Goal: Information Seeking & Learning: Learn about a topic

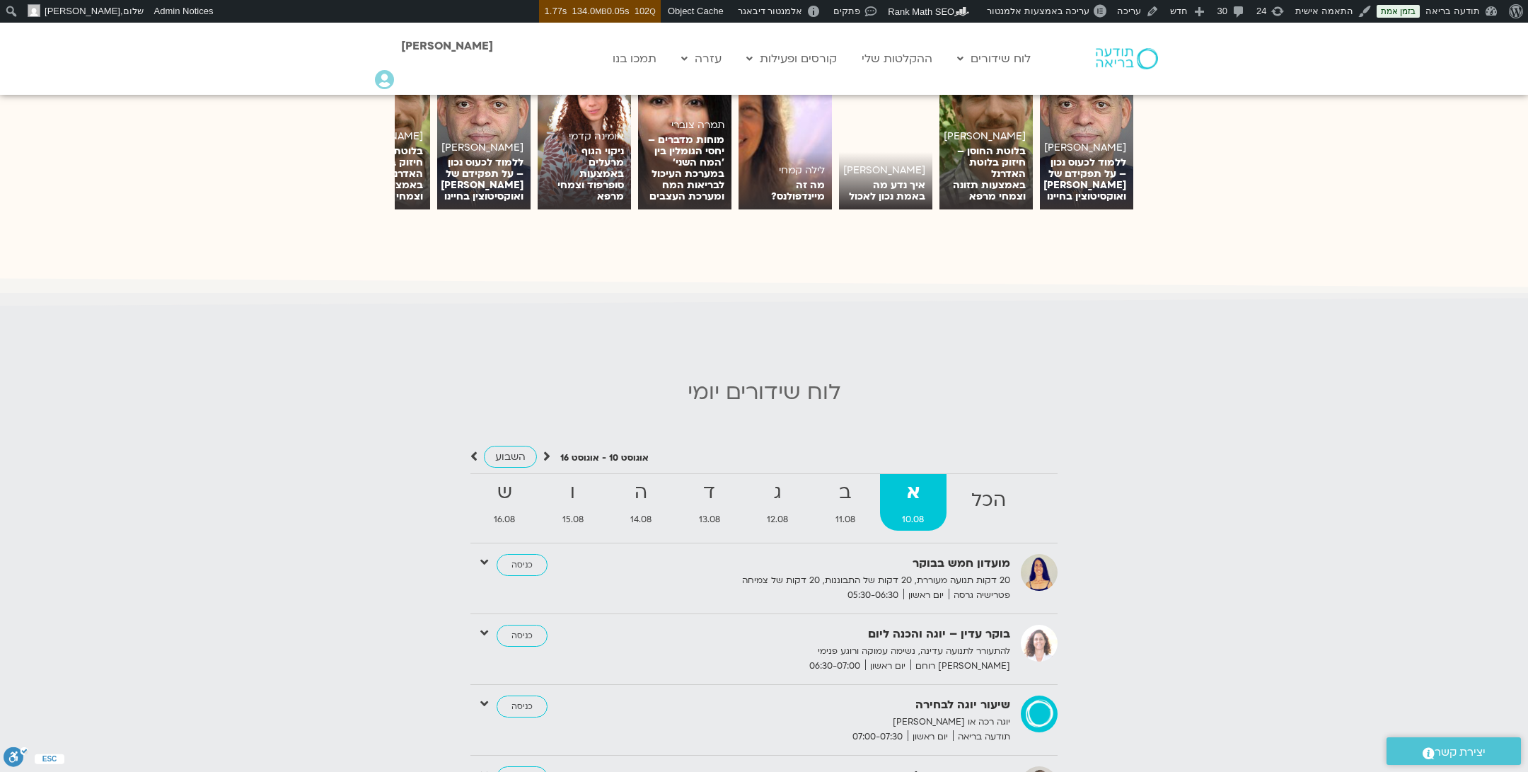
scroll to position [1231, 0]
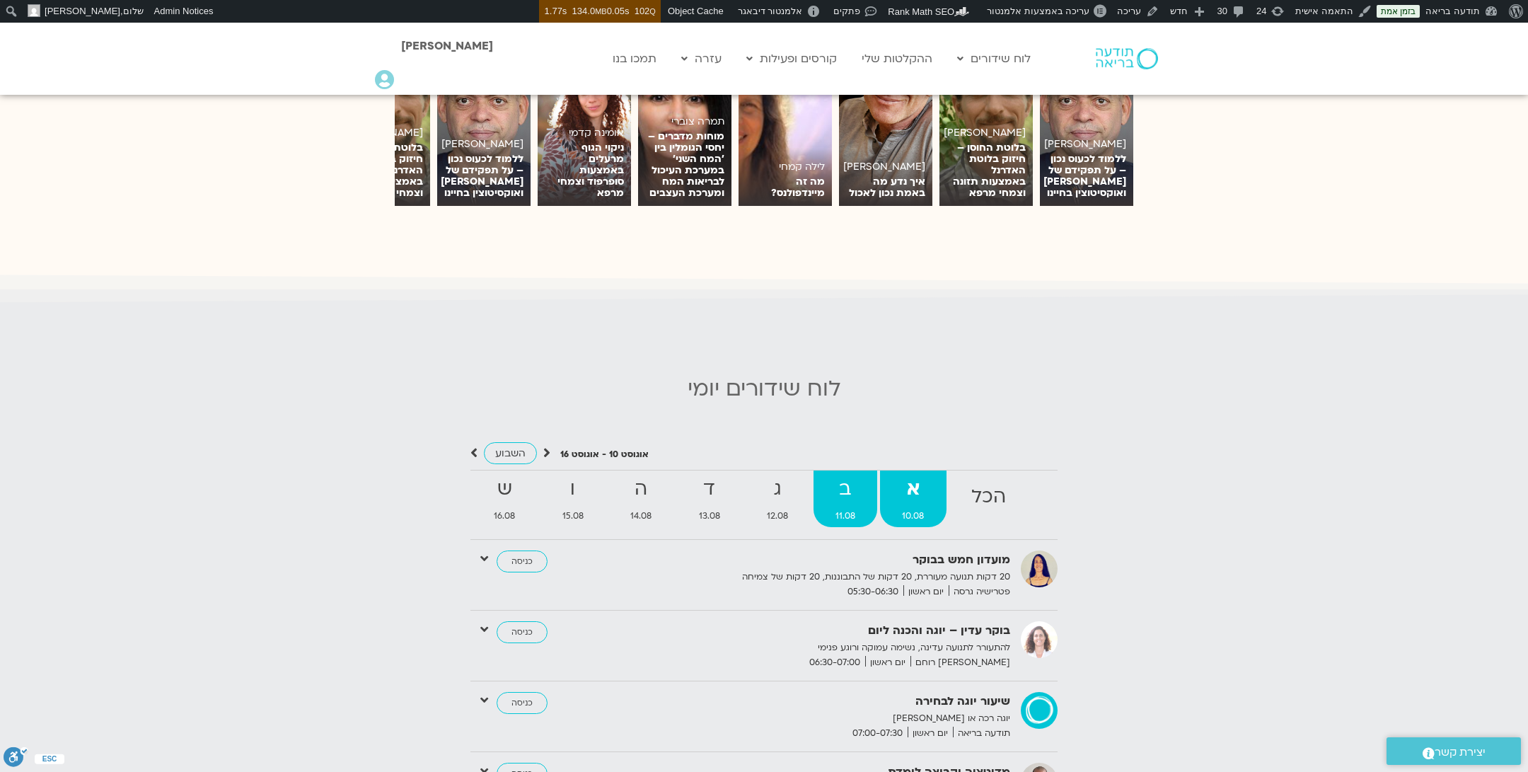
click at [836, 475] on strong "ב" at bounding box center [846, 489] width 64 height 32
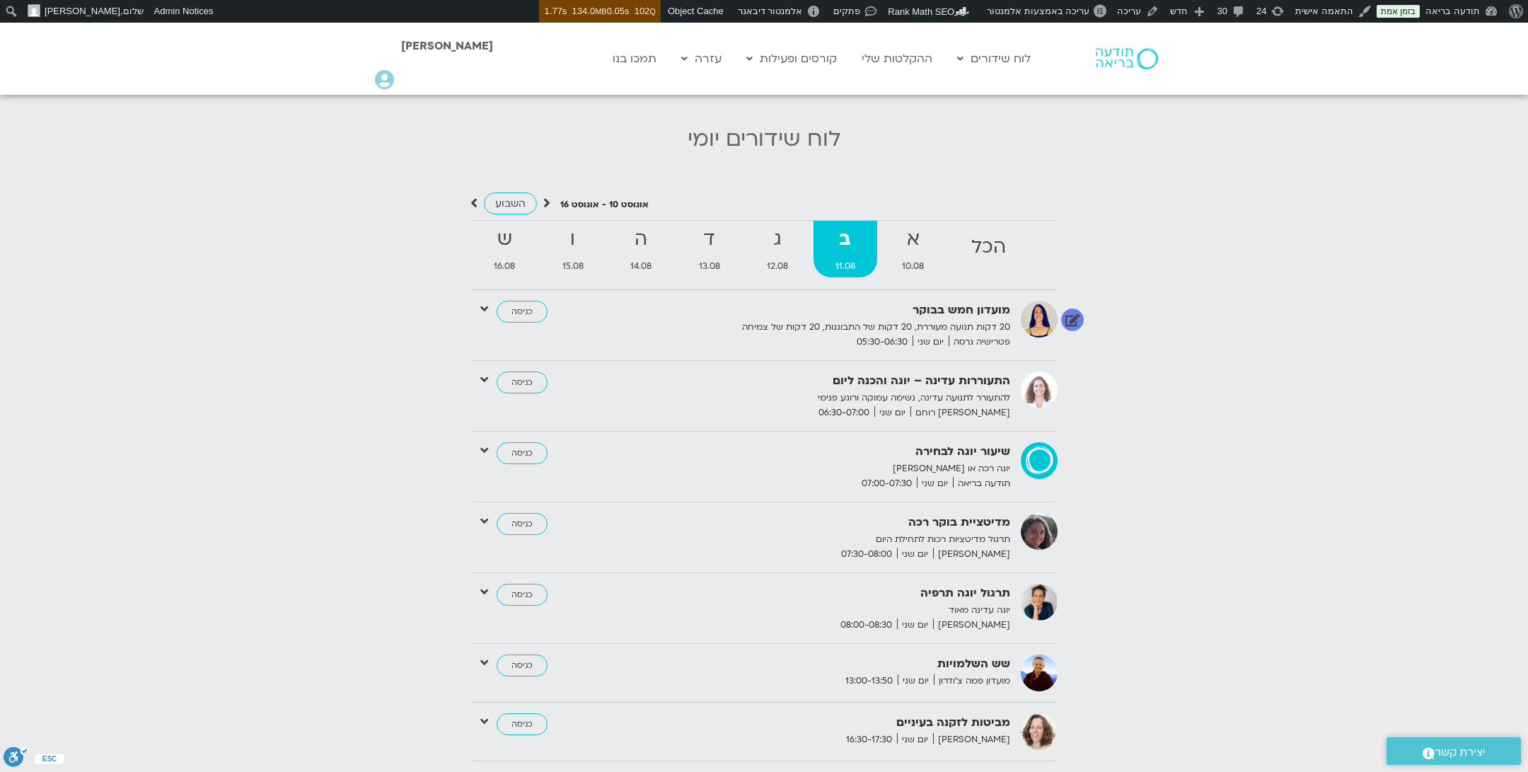
scroll to position [1506, 0]
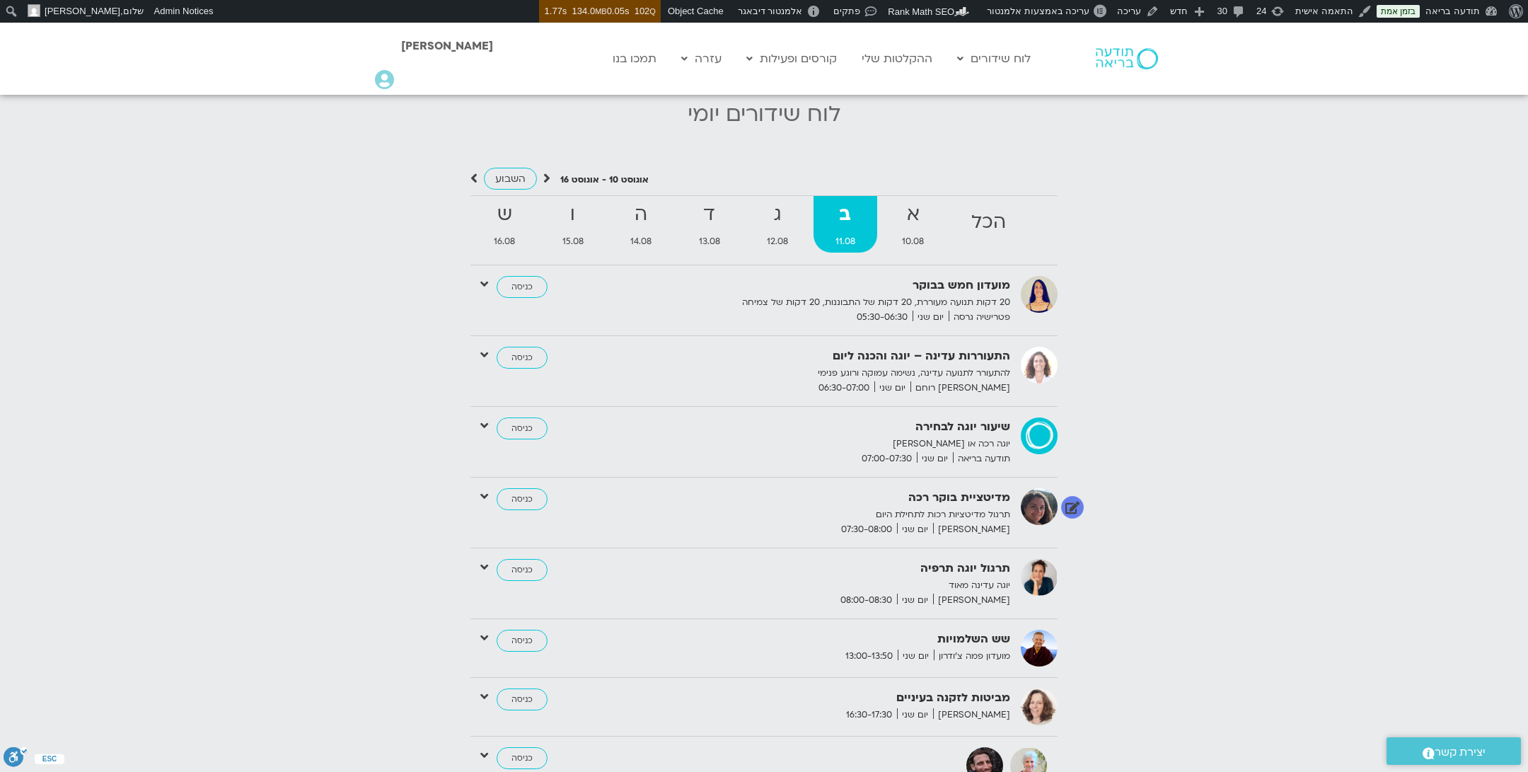
click at [483, 490] on icon at bounding box center [484, 496] width 8 height 13
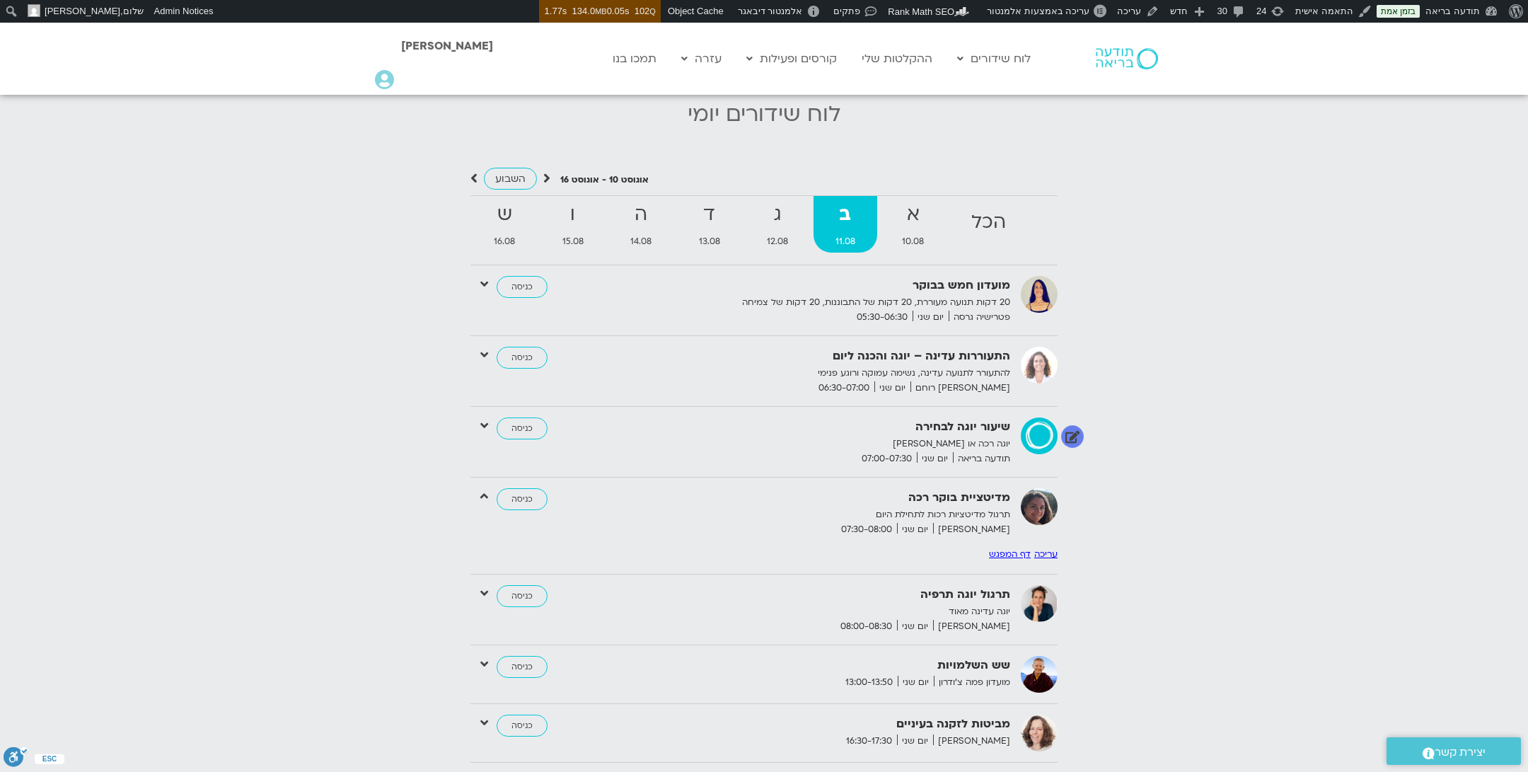
click at [486, 419] on icon at bounding box center [484, 425] width 8 height 13
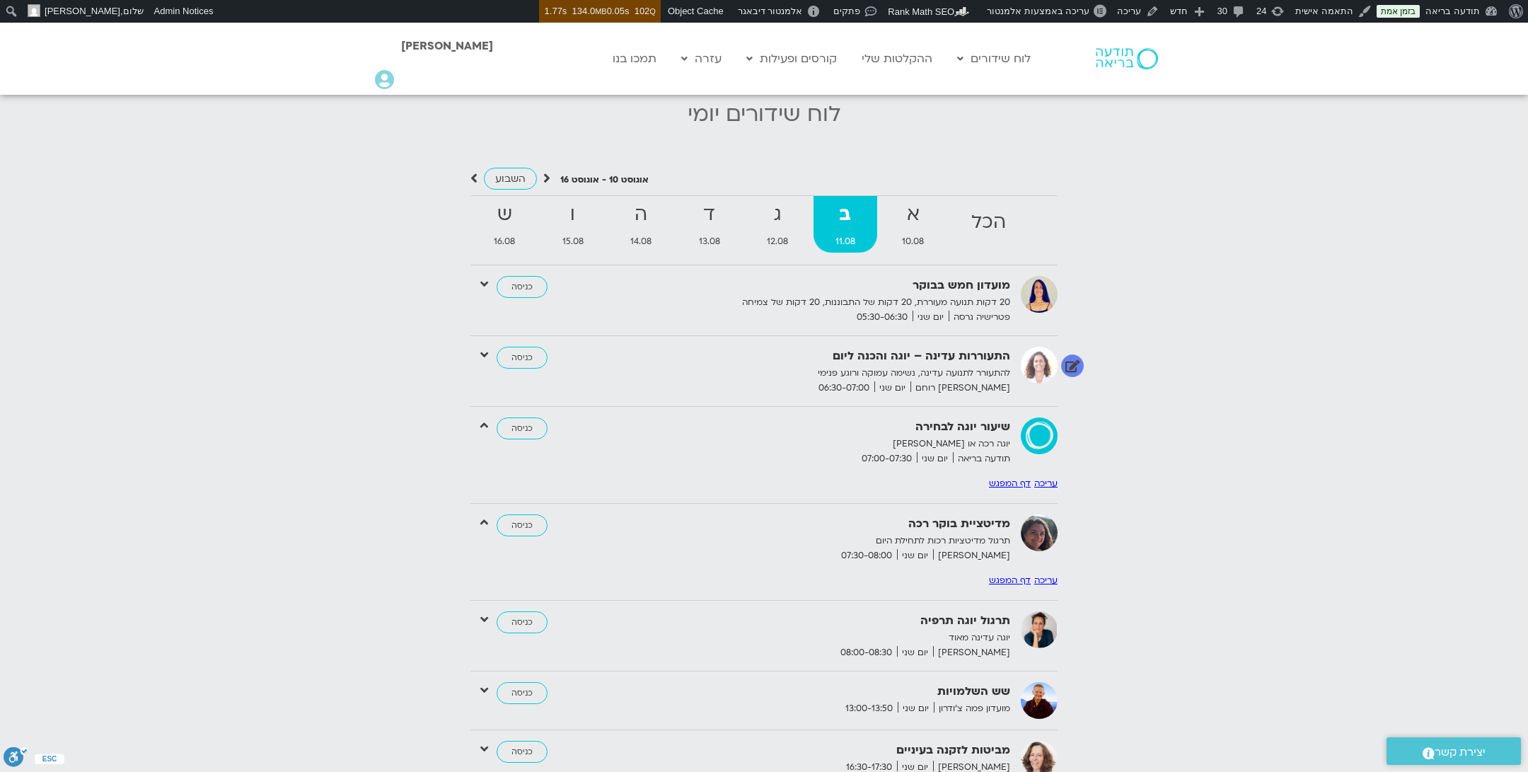
click at [487, 348] on icon at bounding box center [484, 354] width 8 height 13
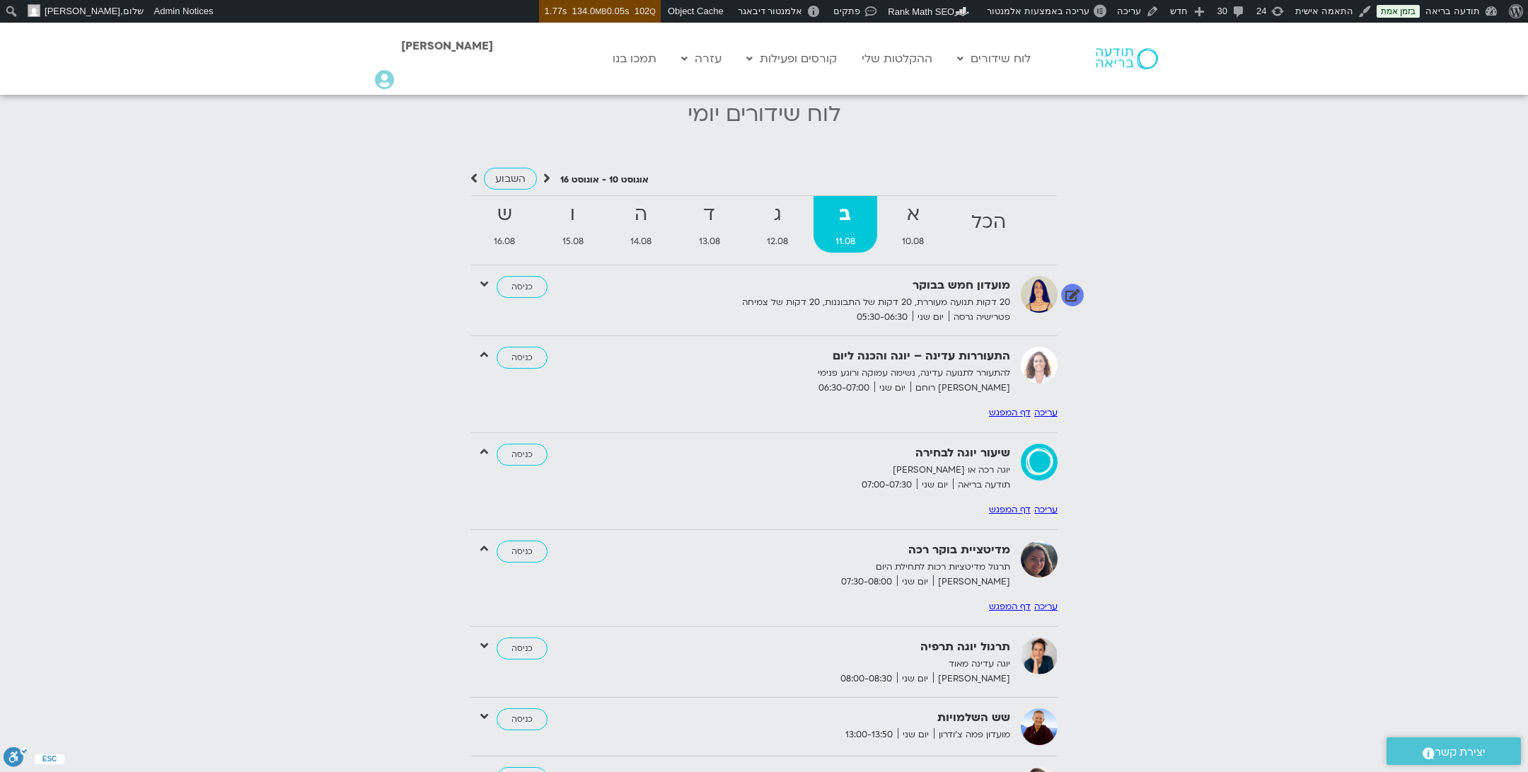
click at [481, 277] on icon at bounding box center [484, 283] width 8 height 13
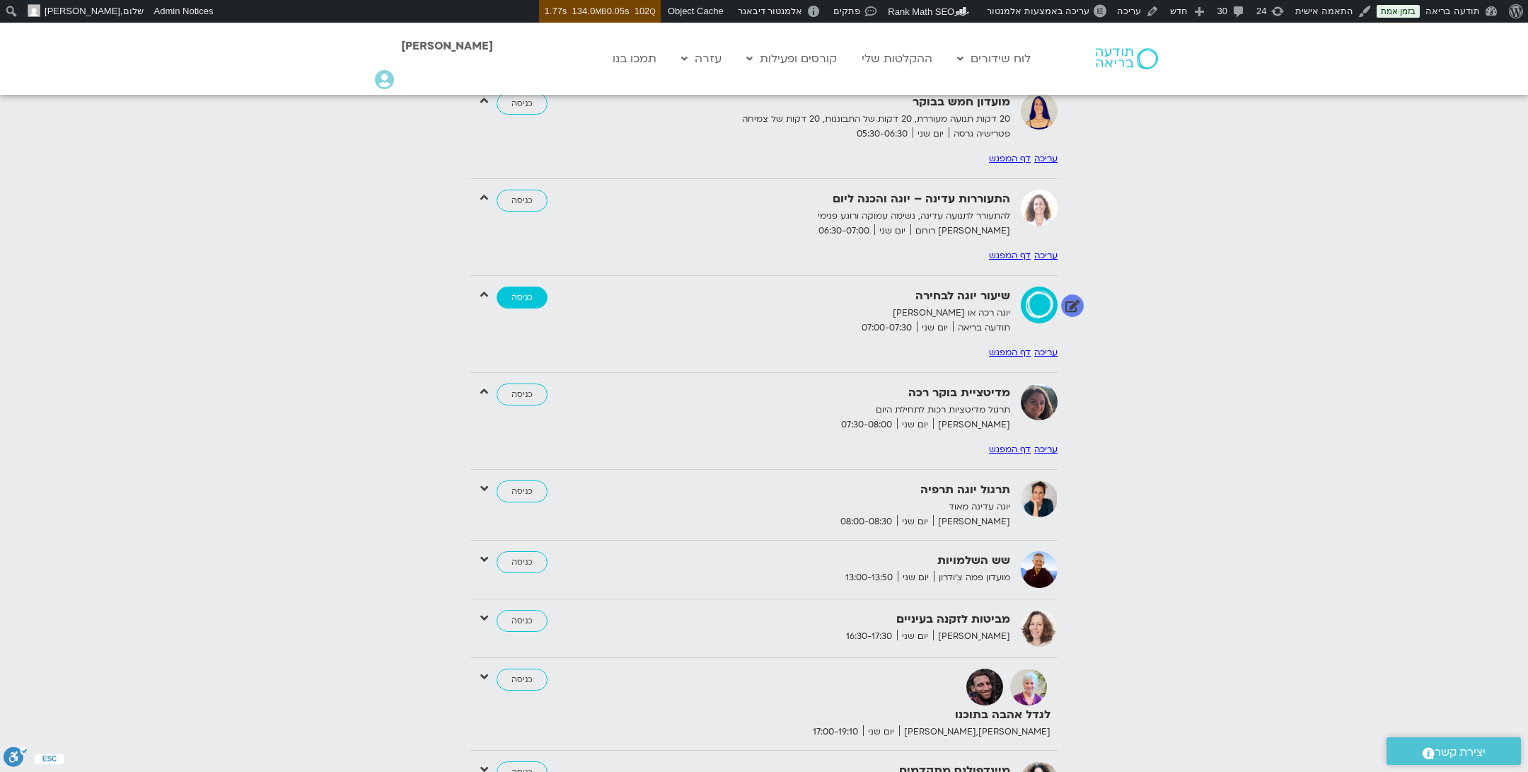
scroll to position [1702, 0]
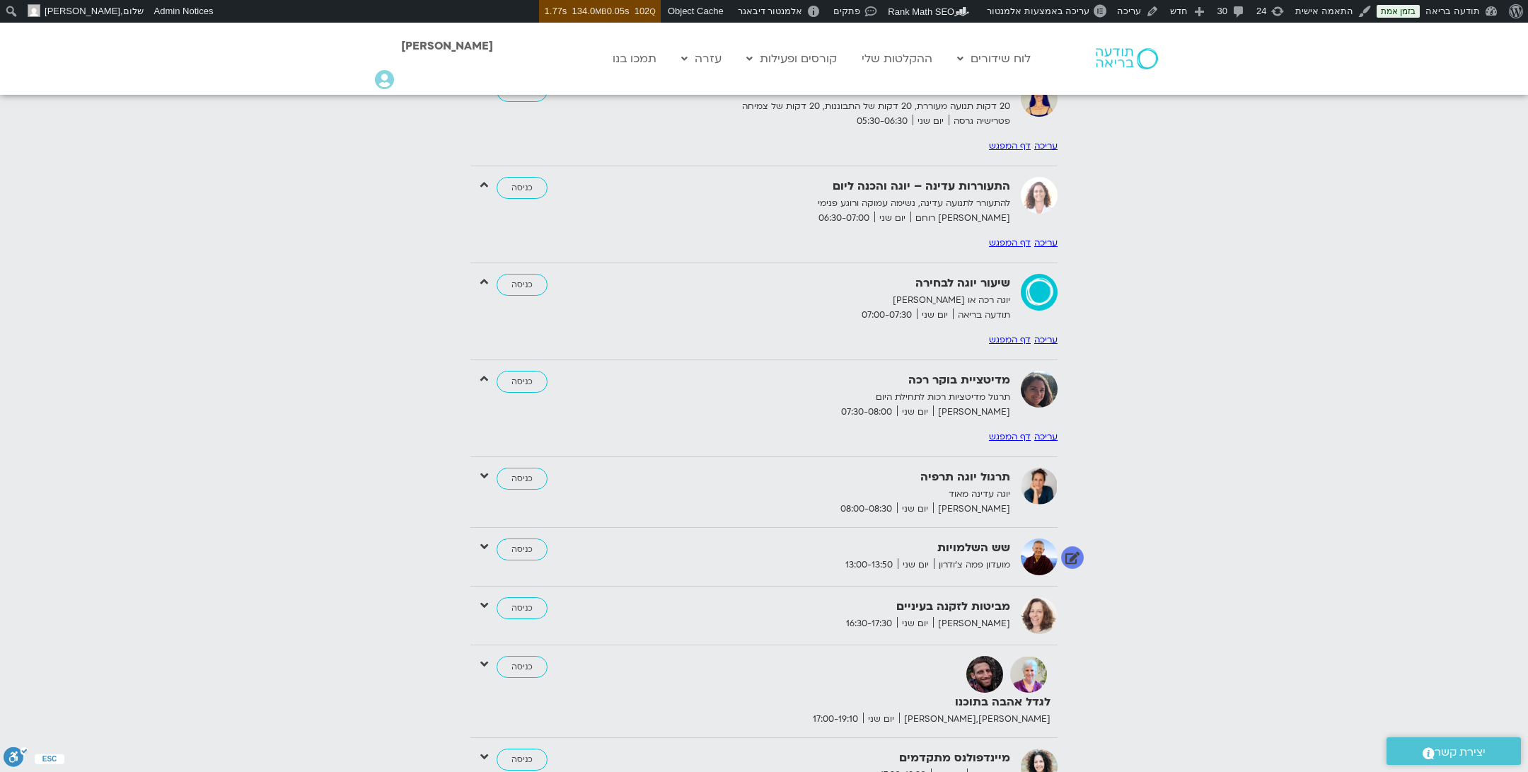
click at [480, 540] on icon at bounding box center [484, 546] width 8 height 13
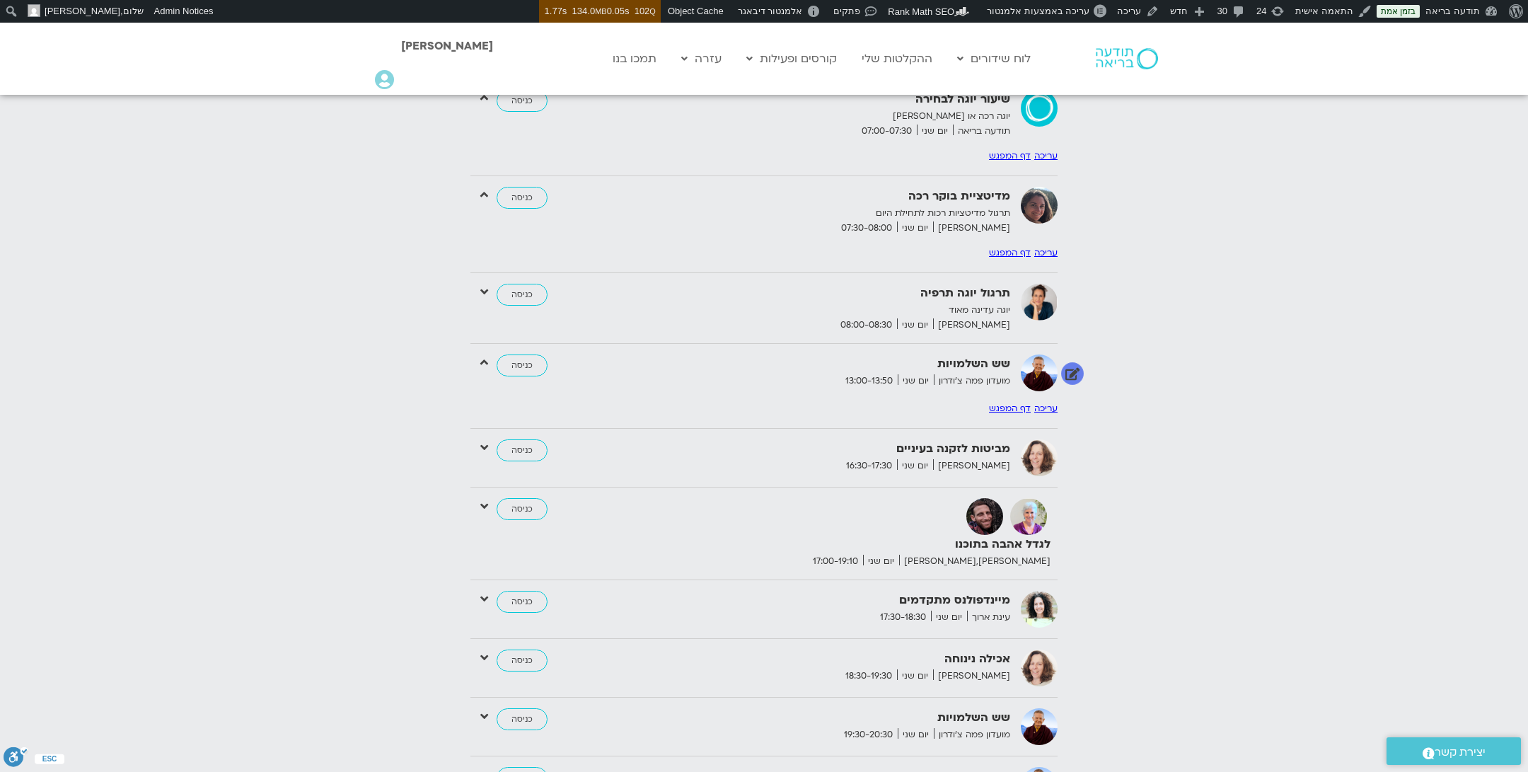
scroll to position [1893, 0]
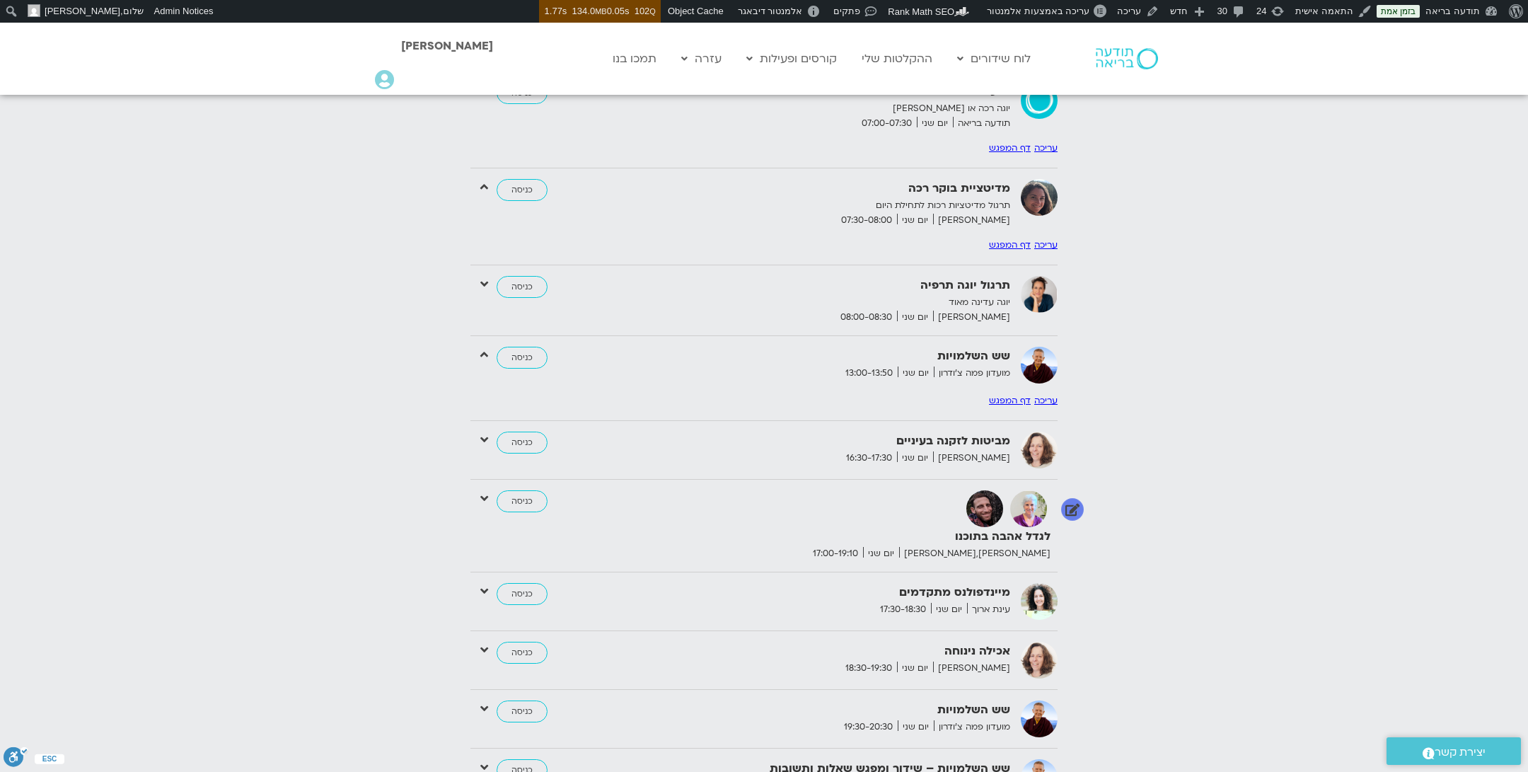
click at [479, 490] on div "לגדל אהבה בתוכנו [PERSON_NAME],[PERSON_NAME] יום שני 17:00-19:10 כניסה עריכה דף…" at bounding box center [764, 525] width 587 height 71
click at [484, 492] on icon at bounding box center [484, 498] width 8 height 13
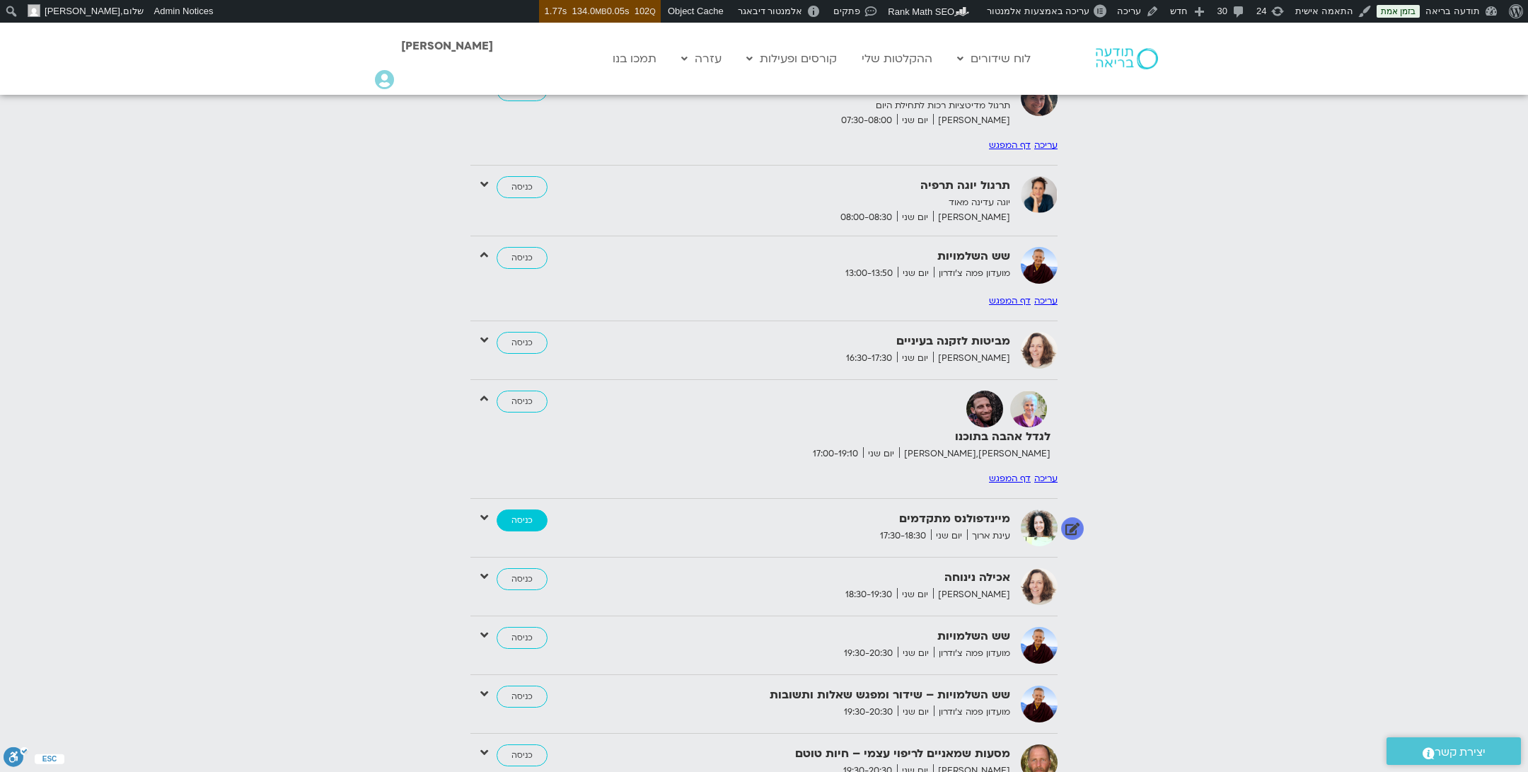
scroll to position [1997, 0]
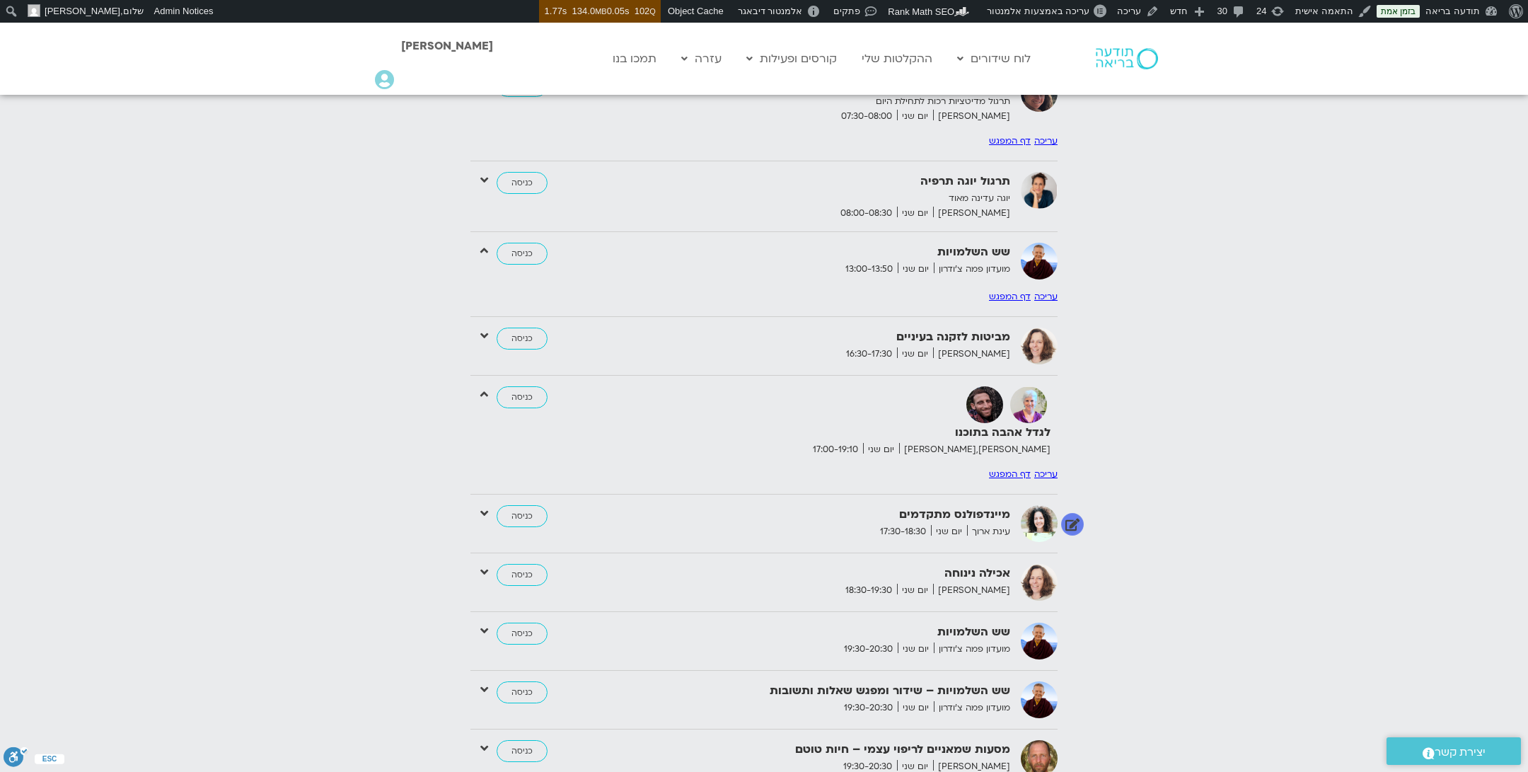
click at [483, 507] on icon at bounding box center [484, 513] width 8 height 13
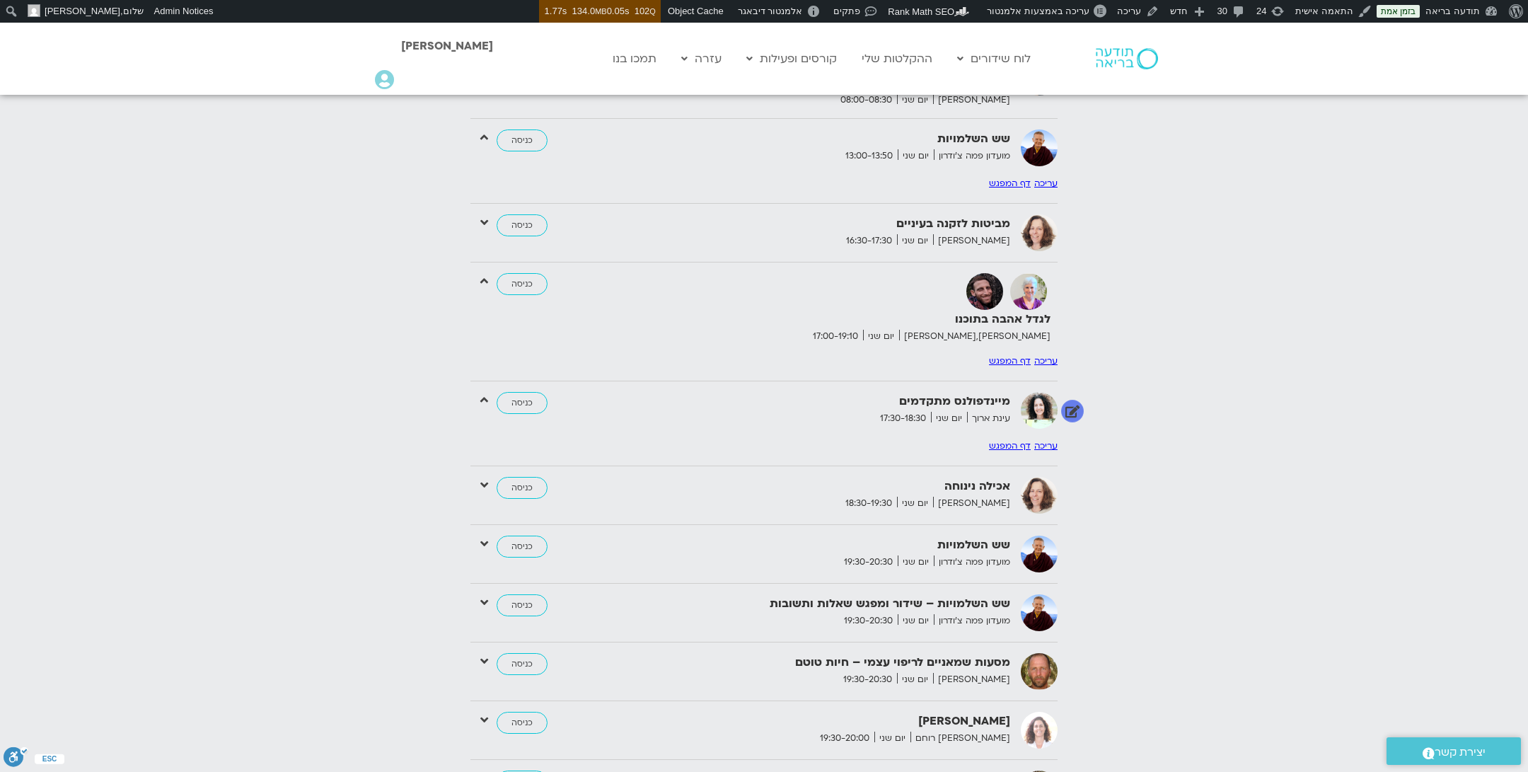
scroll to position [2135, 0]
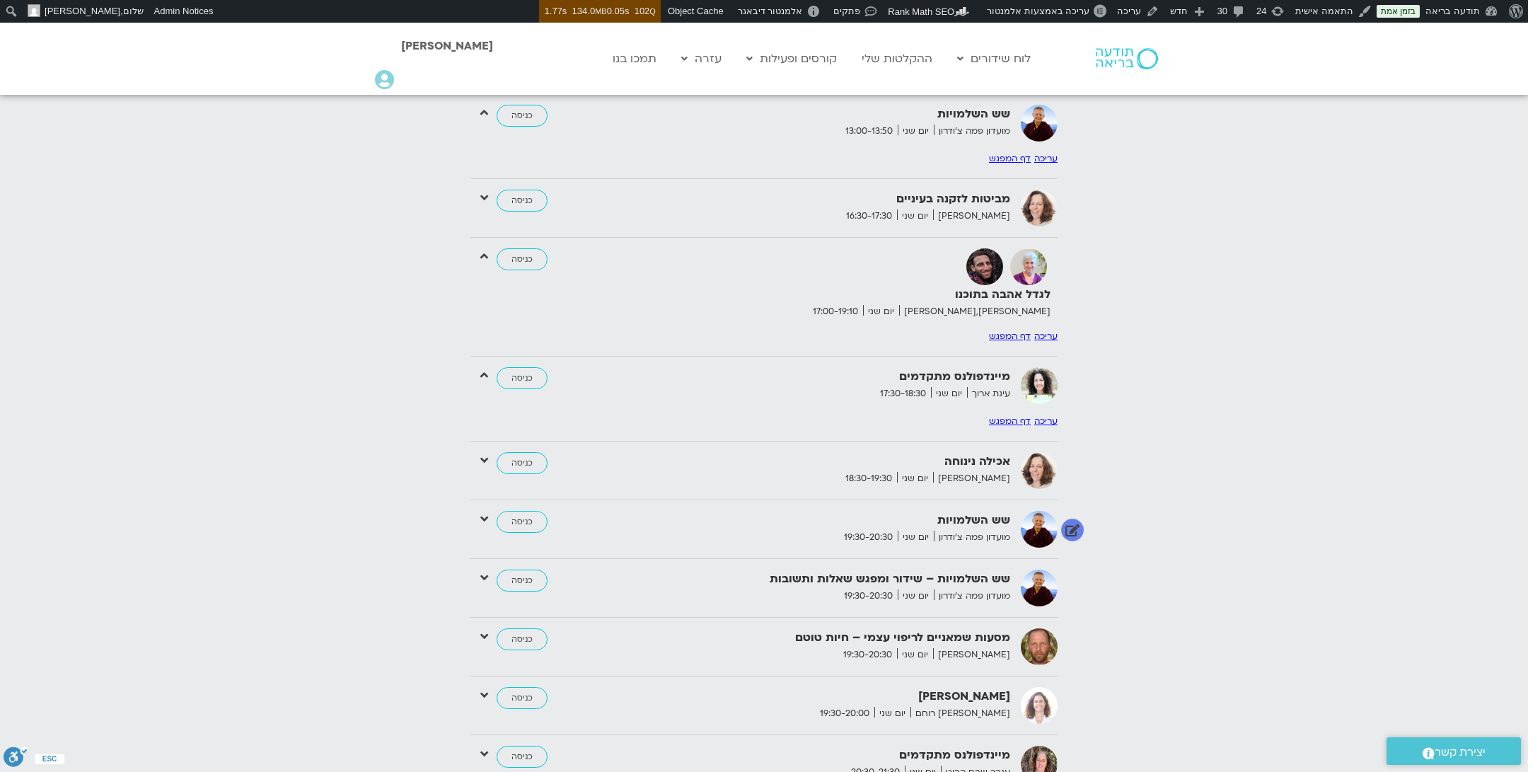
click at [483, 512] on icon at bounding box center [484, 518] width 8 height 13
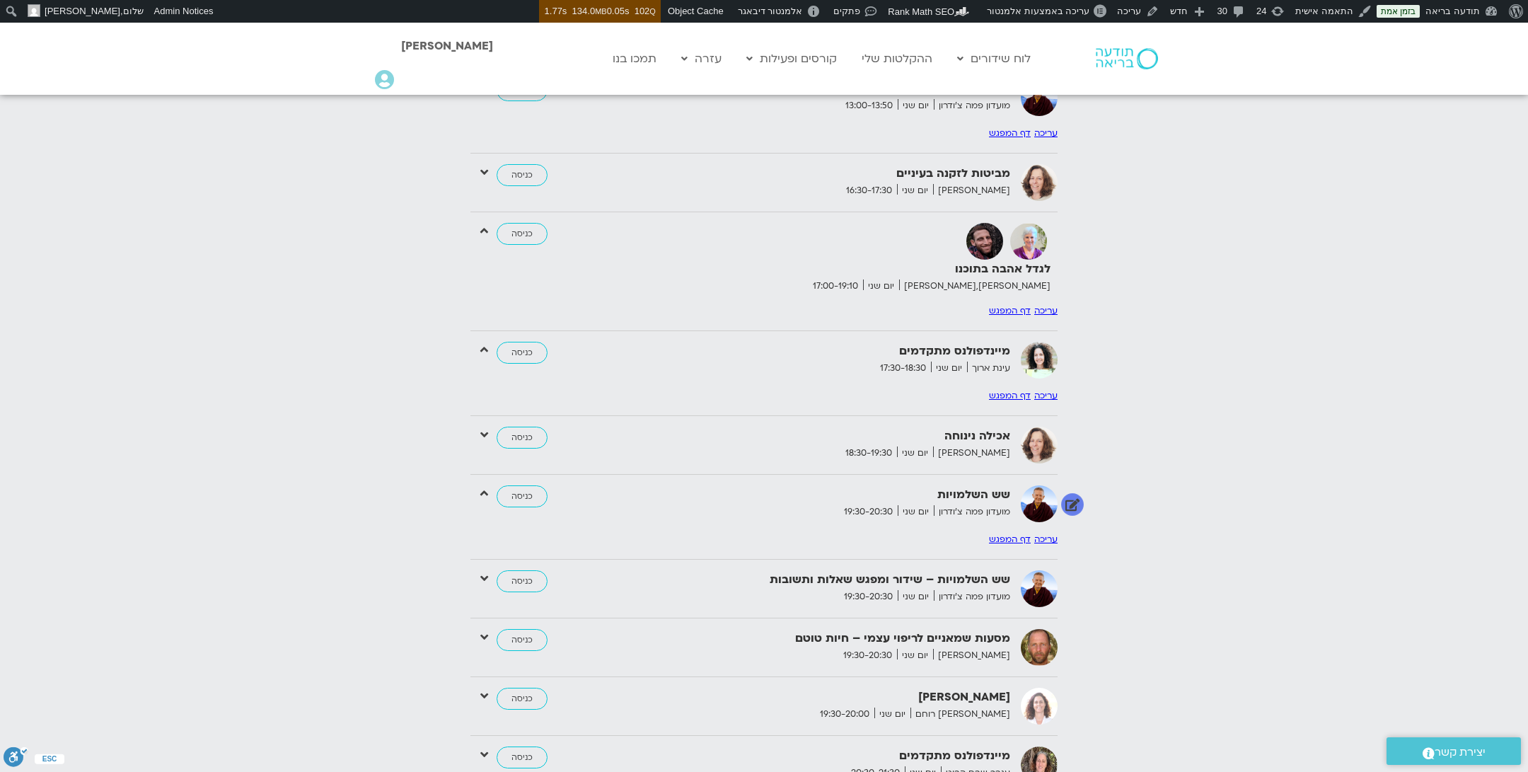
scroll to position [2161, 0]
click at [485, 571] on icon at bounding box center [484, 577] width 8 height 13
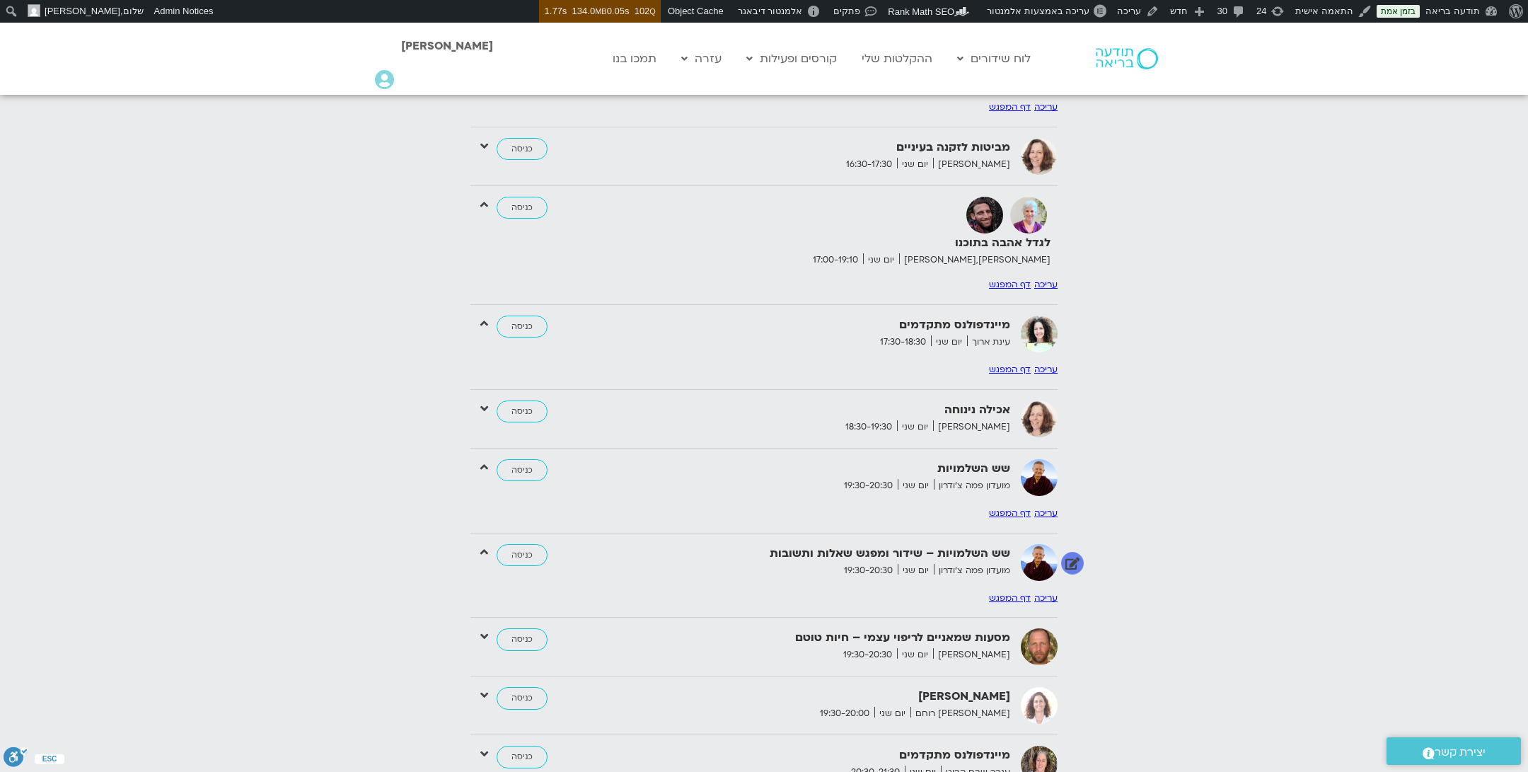
scroll to position [2188, 0]
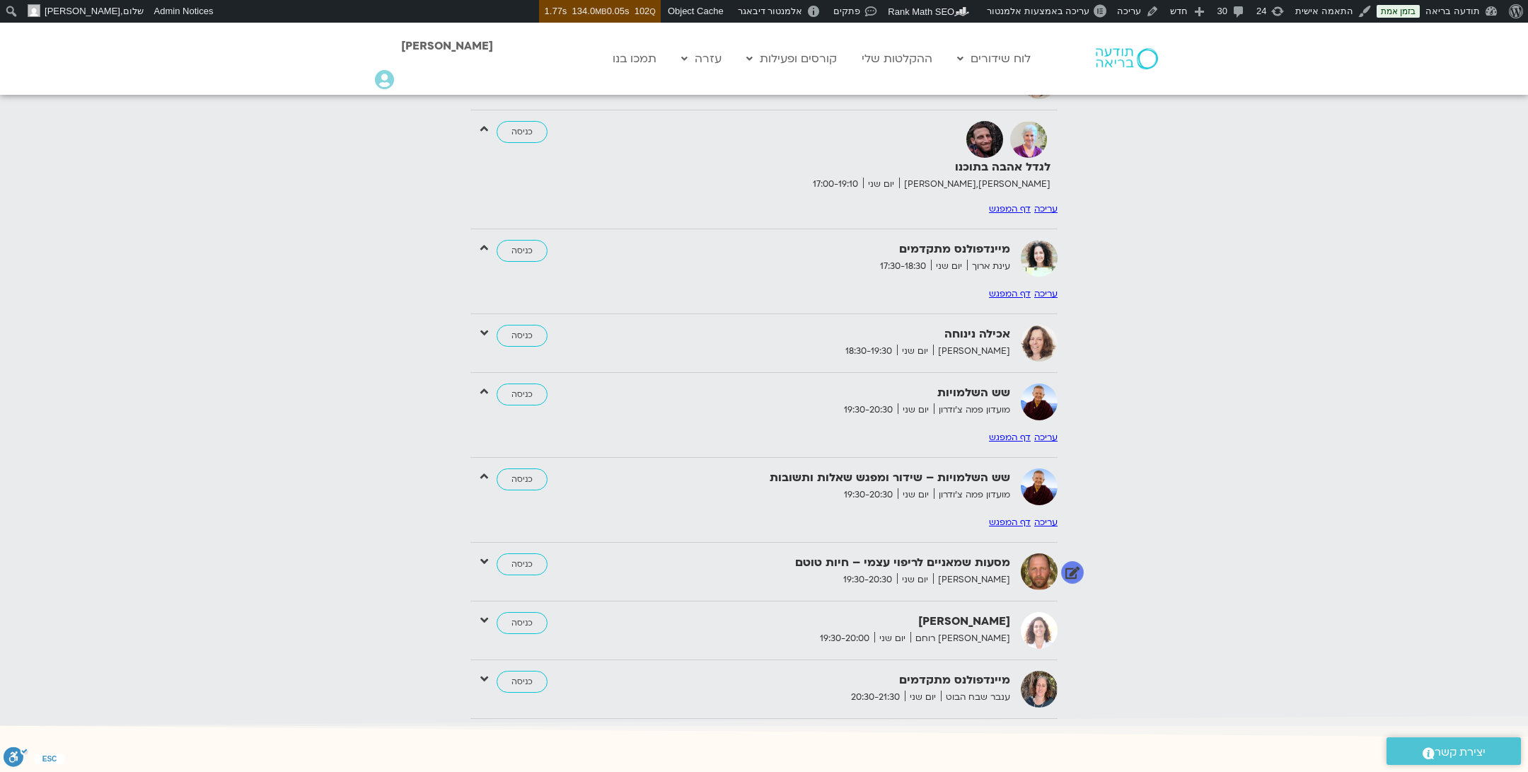
click at [483, 555] on icon at bounding box center [484, 561] width 8 height 13
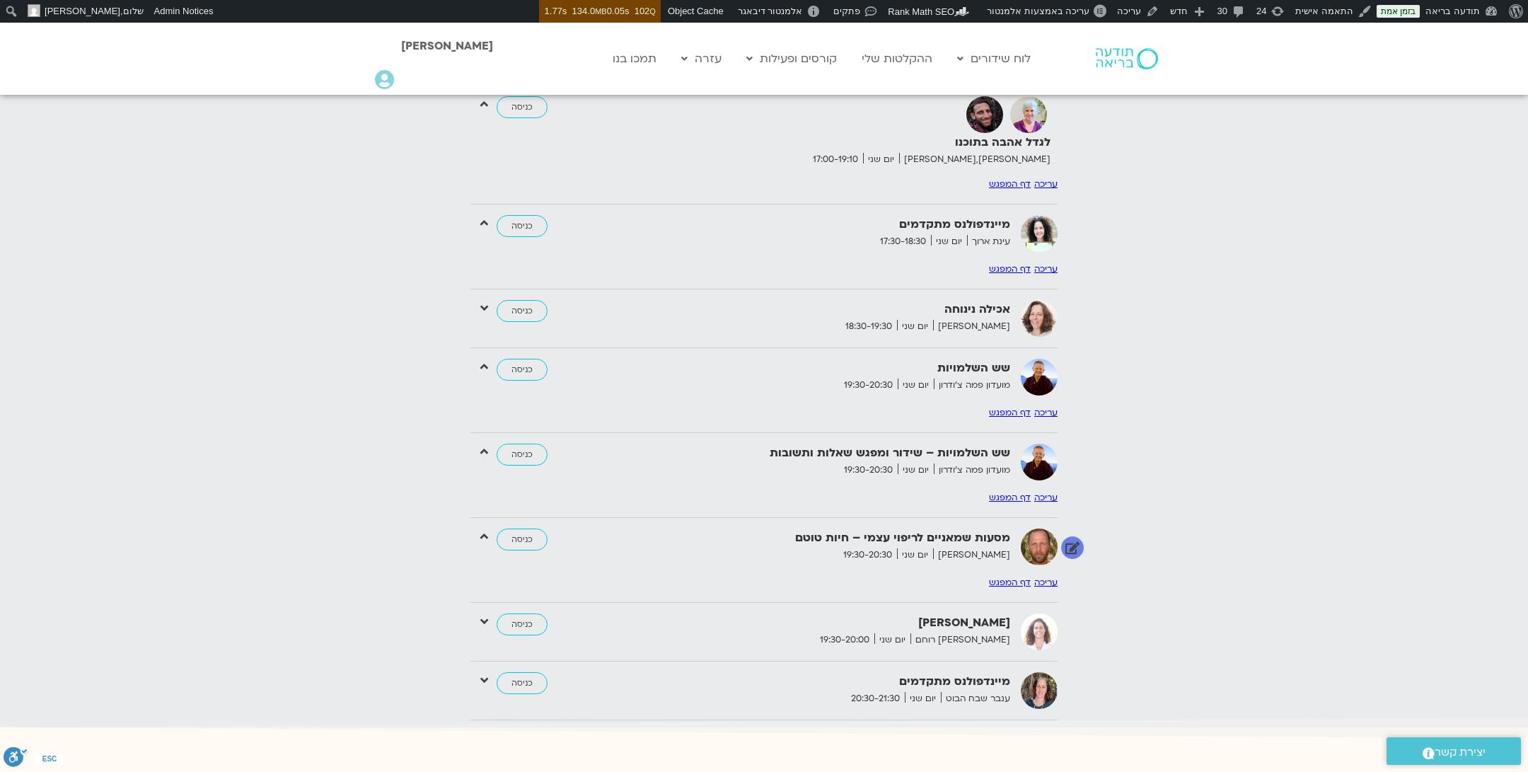
scroll to position [2289, 0]
click at [486, 613] on icon at bounding box center [484, 619] width 8 height 13
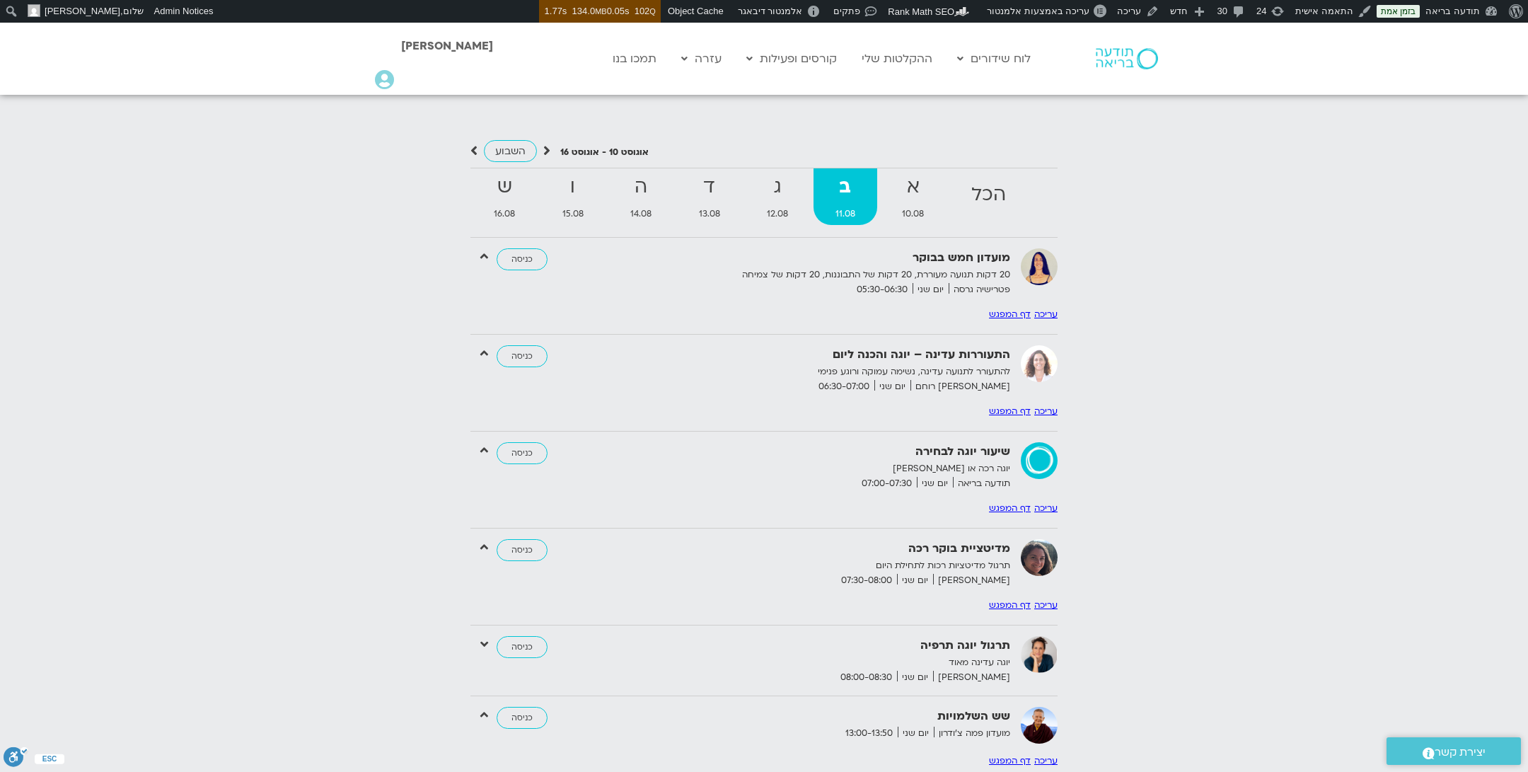
scroll to position [1532, 0]
click at [921, 182] on strong "א" at bounding box center [913, 188] width 67 height 32
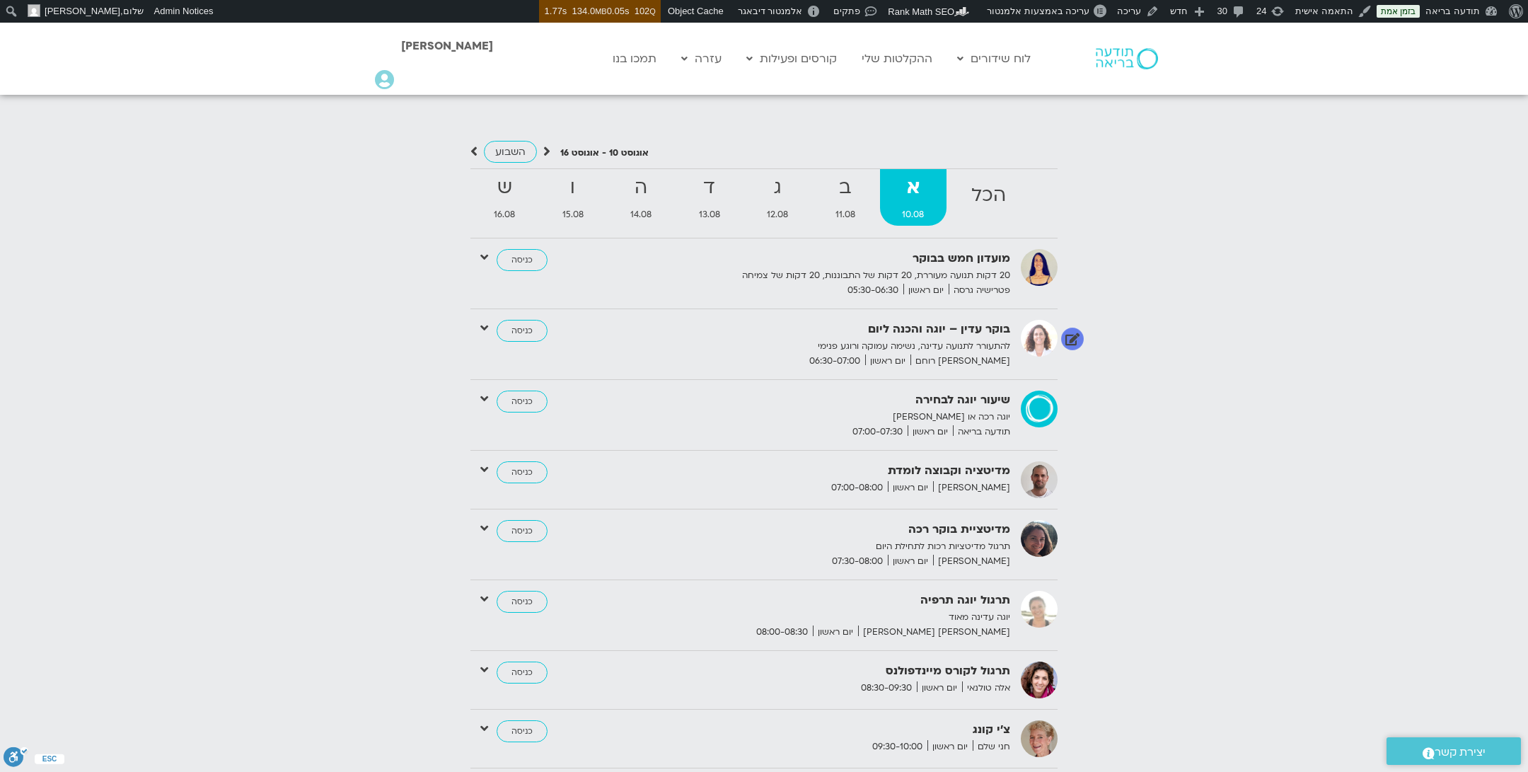
click at [480, 320] on div "בוקר עדין – יוגה והכנה ליום להתעורר לתנועה עדינה, נשימה עמוקה ורוגע פנימי [PERS…" at bounding box center [764, 344] width 587 height 49
click at [484, 321] on icon at bounding box center [484, 327] width 8 height 13
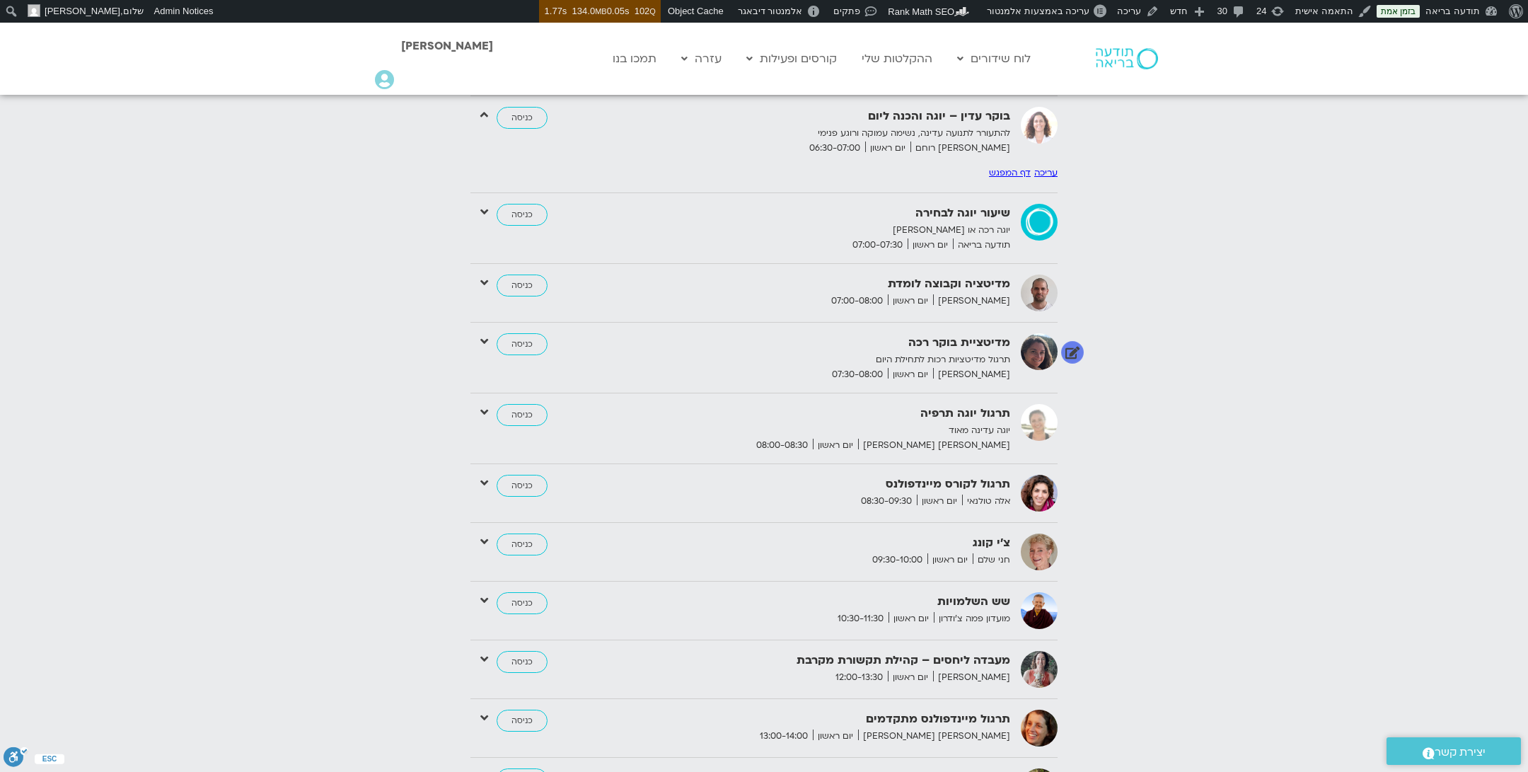
scroll to position [1753, 0]
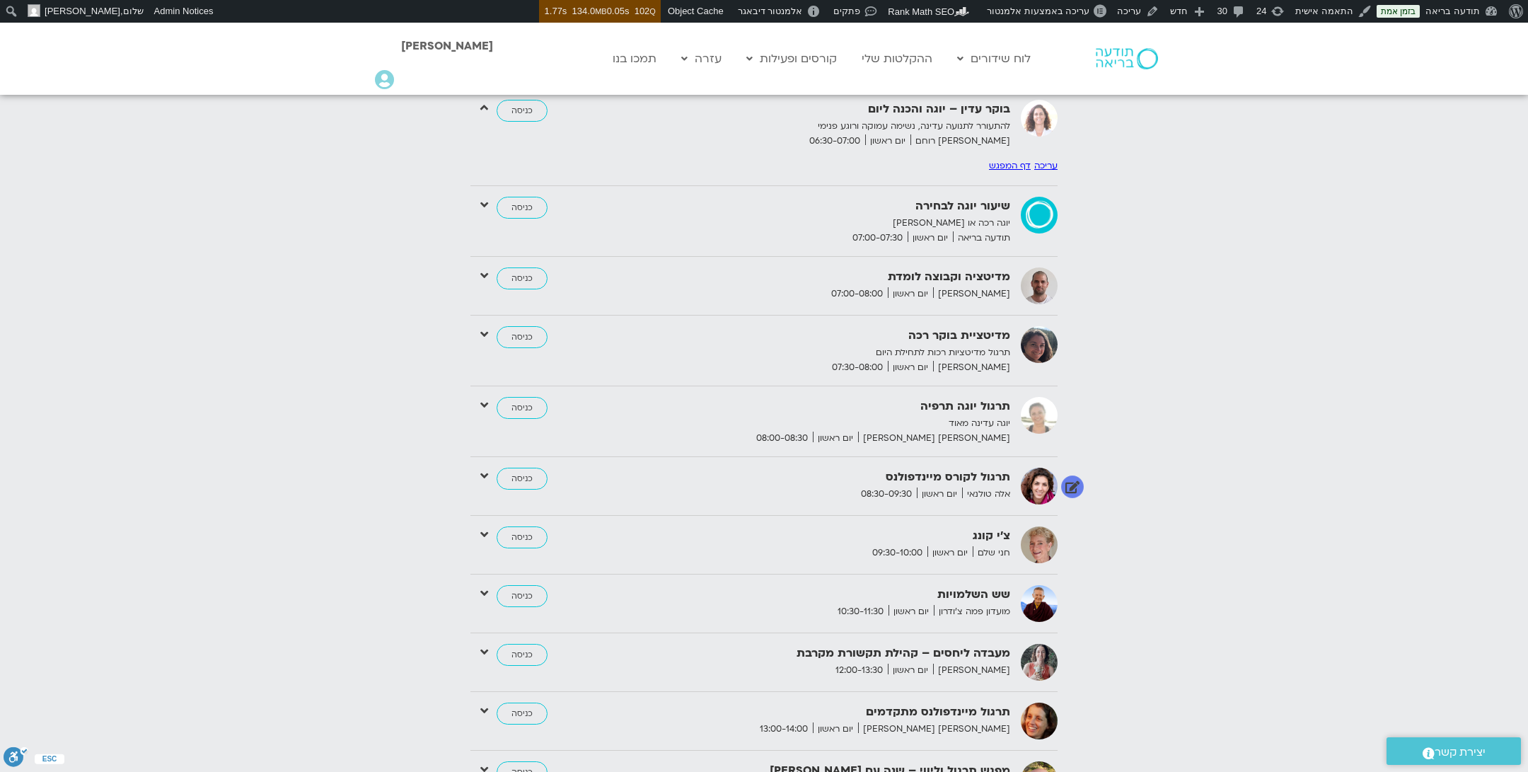
click at [485, 469] on icon at bounding box center [484, 475] width 8 height 13
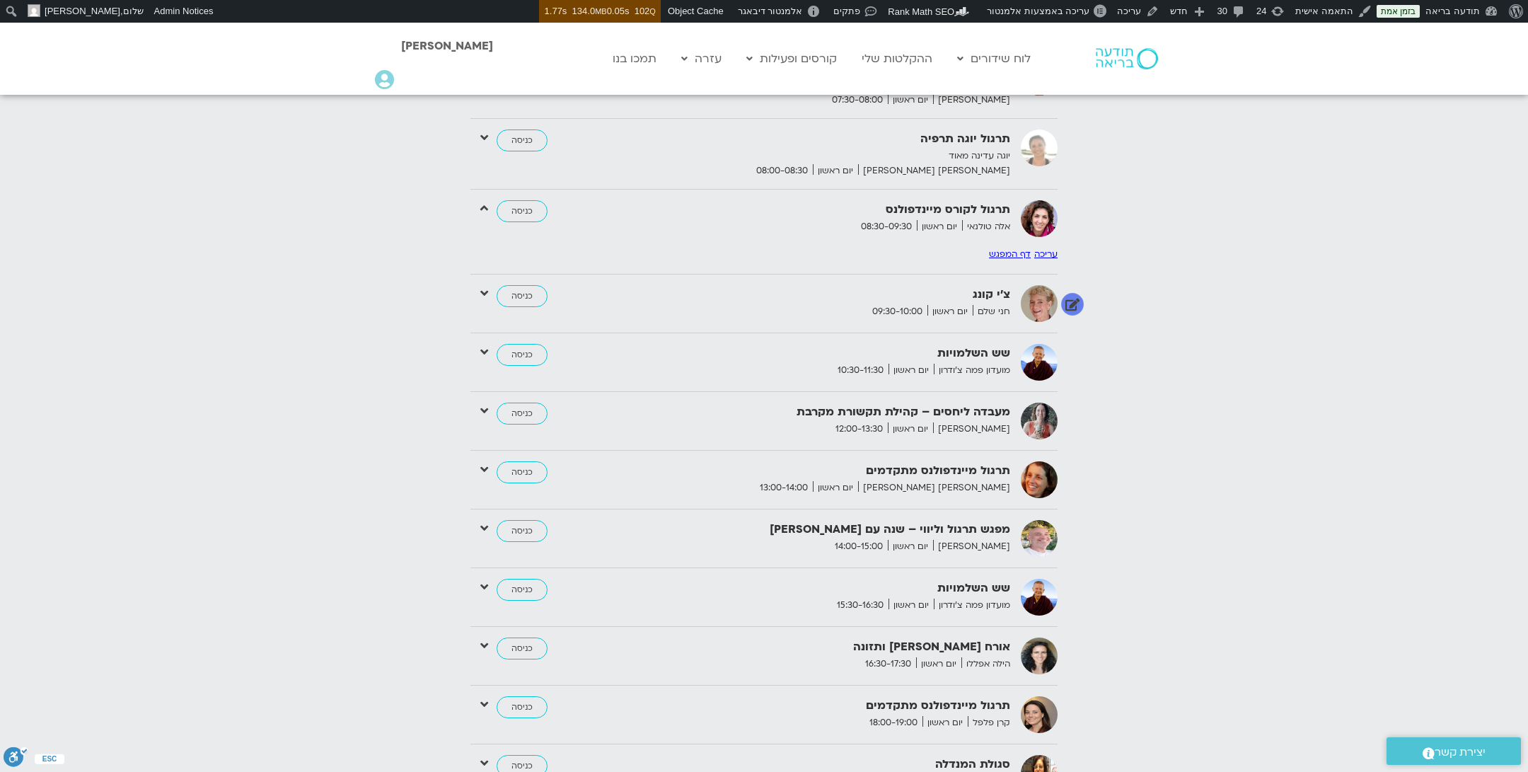
scroll to position [2021, 0]
click at [483, 462] on icon at bounding box center [484, 468] width 8 height 13
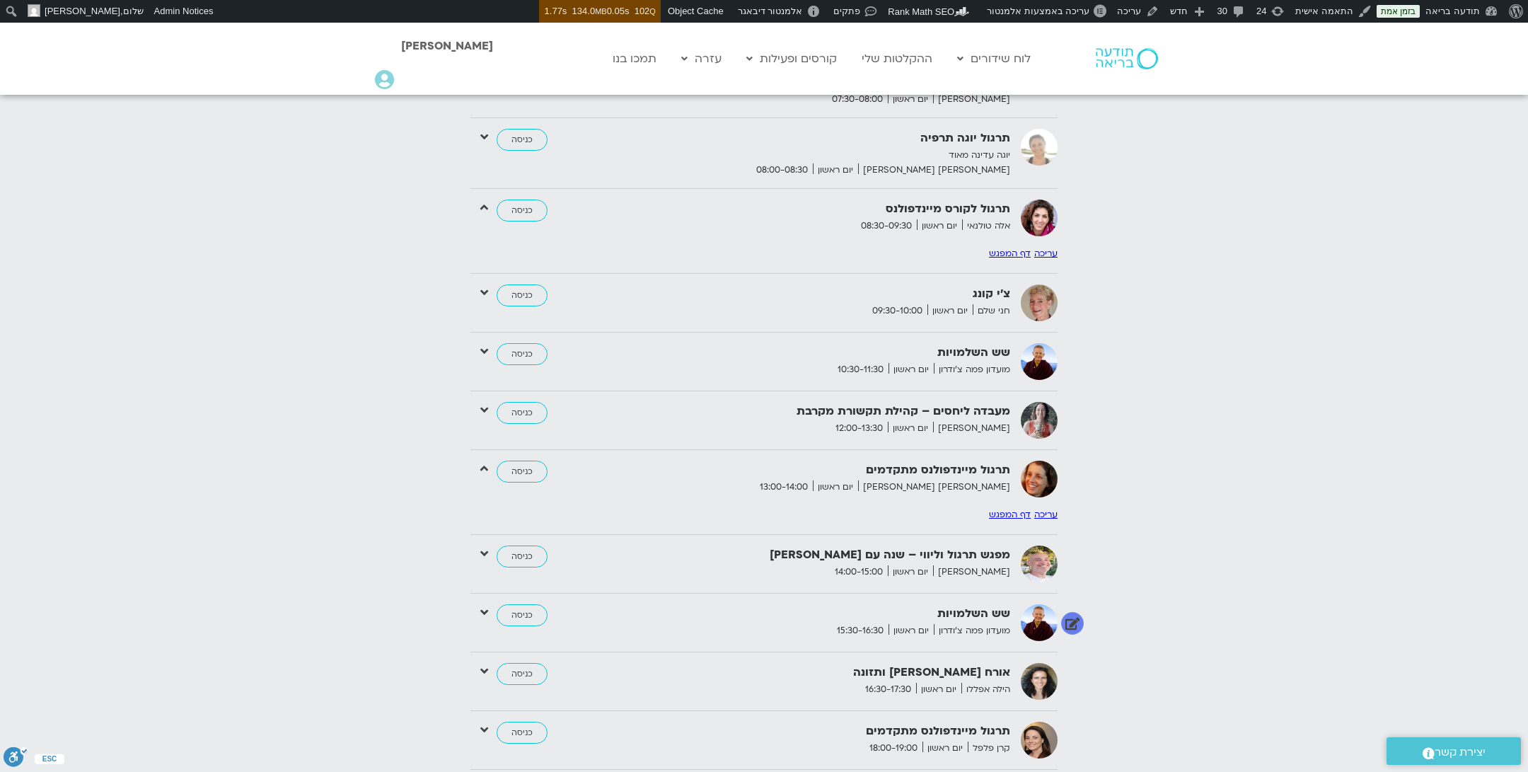
click at [482, 606] on icon at bounding box center [484, 612] width 8 height 13
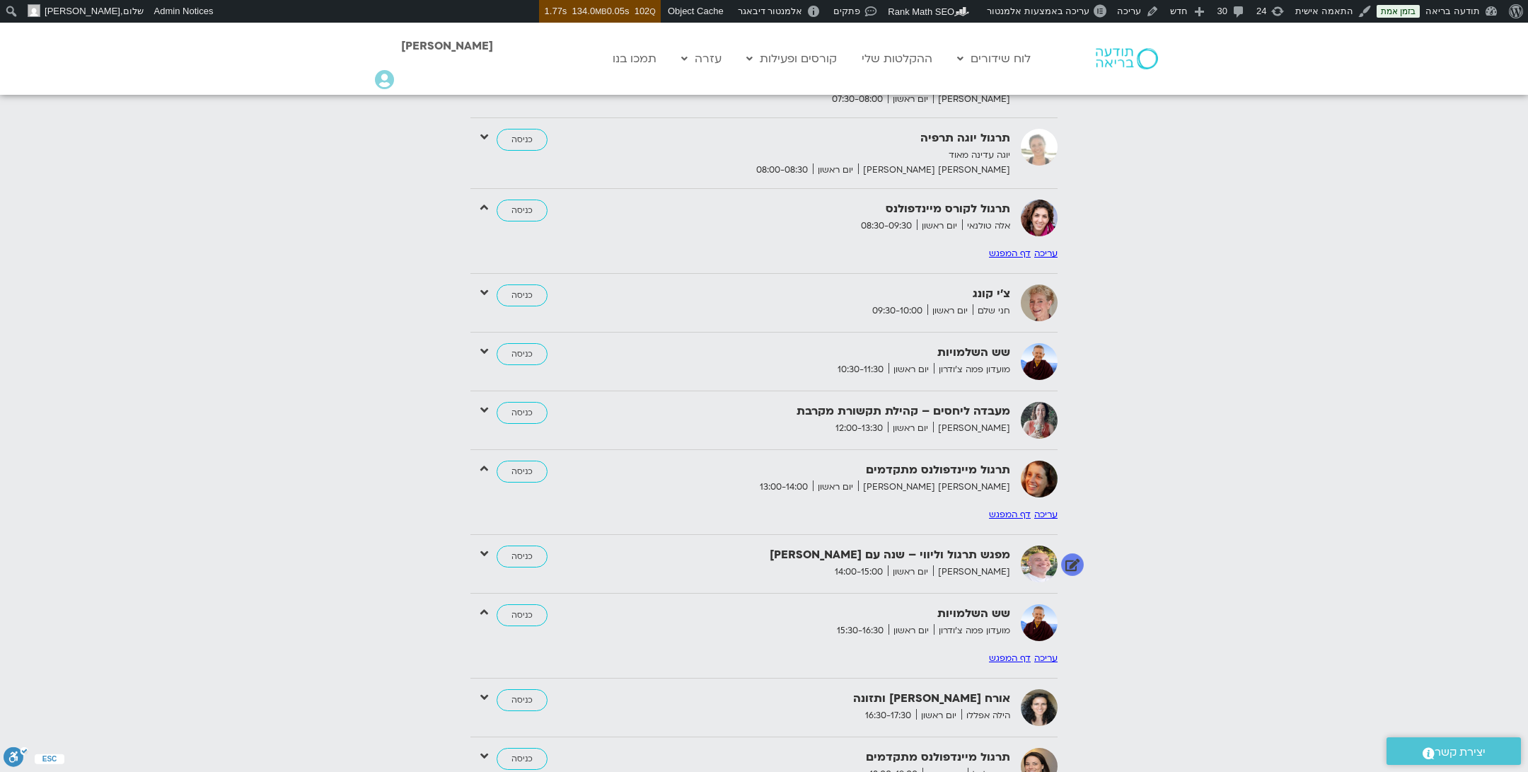
click at [485, 547] on icon at bounding box center [484, 553] width 8 height 13
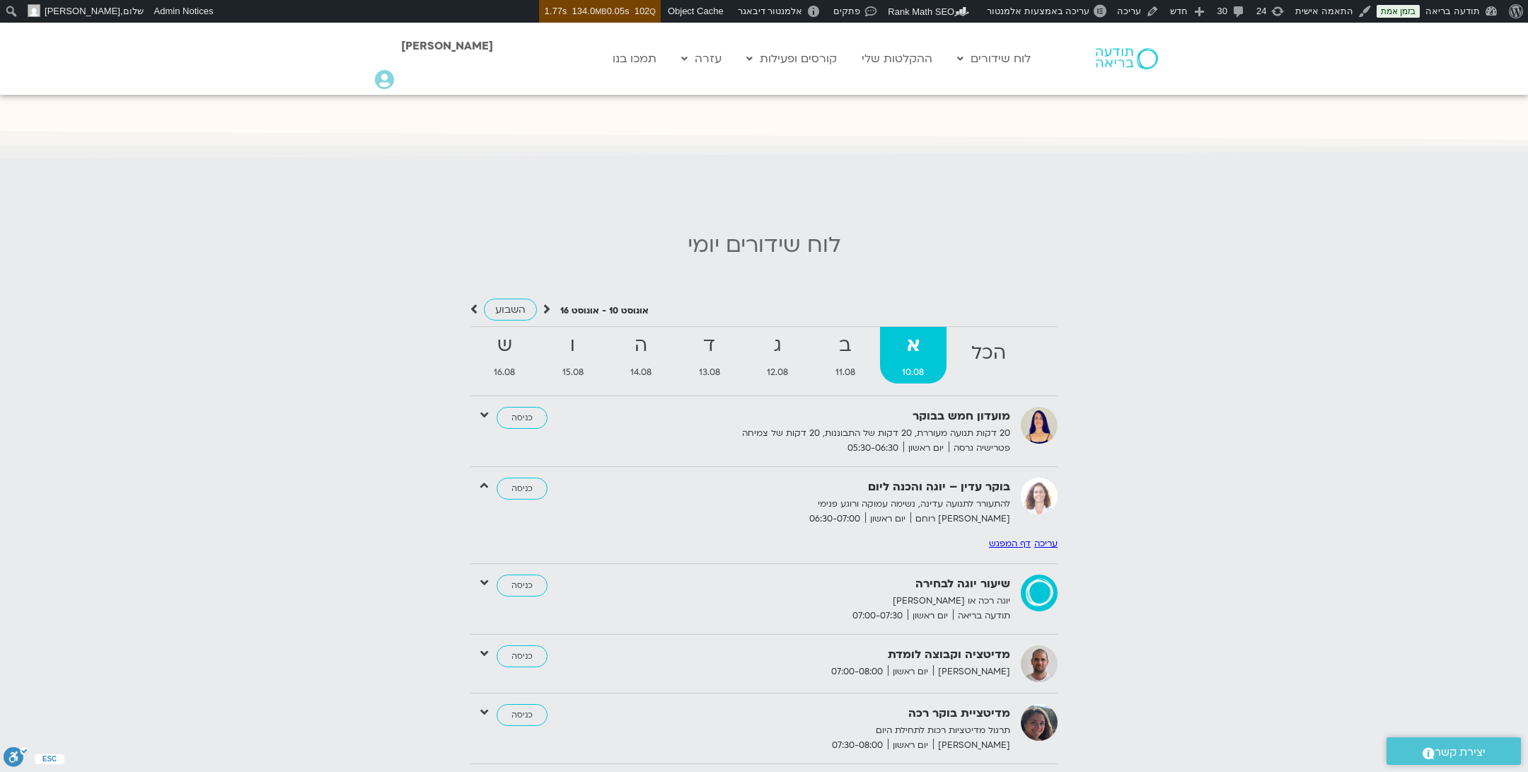
scroll to position [1479, 0]
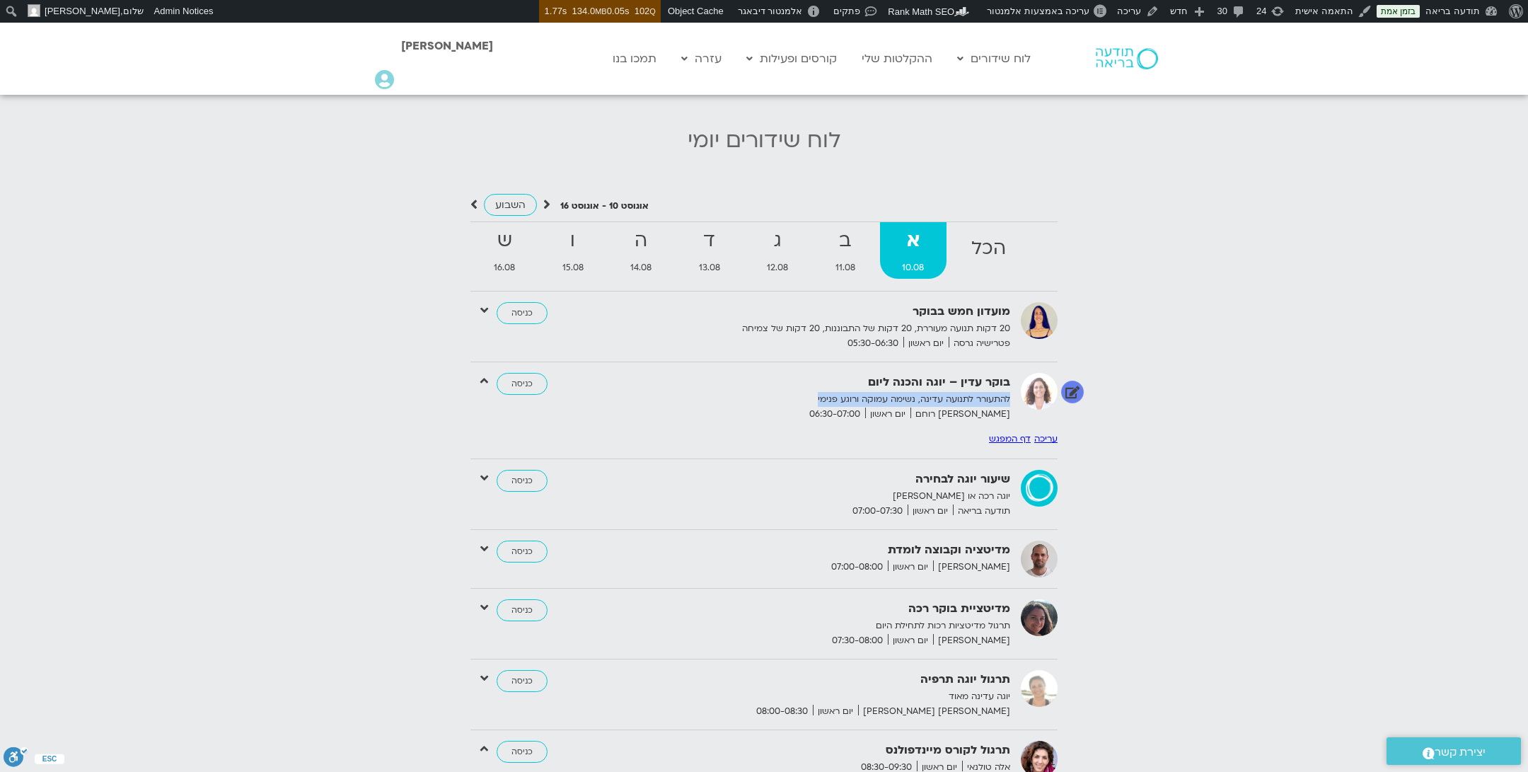
drag, startPoint x: 1010, startPoint y: 385, endPoint x: 797, endPoint y: 379, distance: 213.1
click at [797, 379] on div "בוקר עדין – יוגה והכנה ליום להתעורר לתנועה עדינה, נשימה עמוקה ורוגע פנימי [PERS…" at bounding box center [841, 397] width 354 height 49
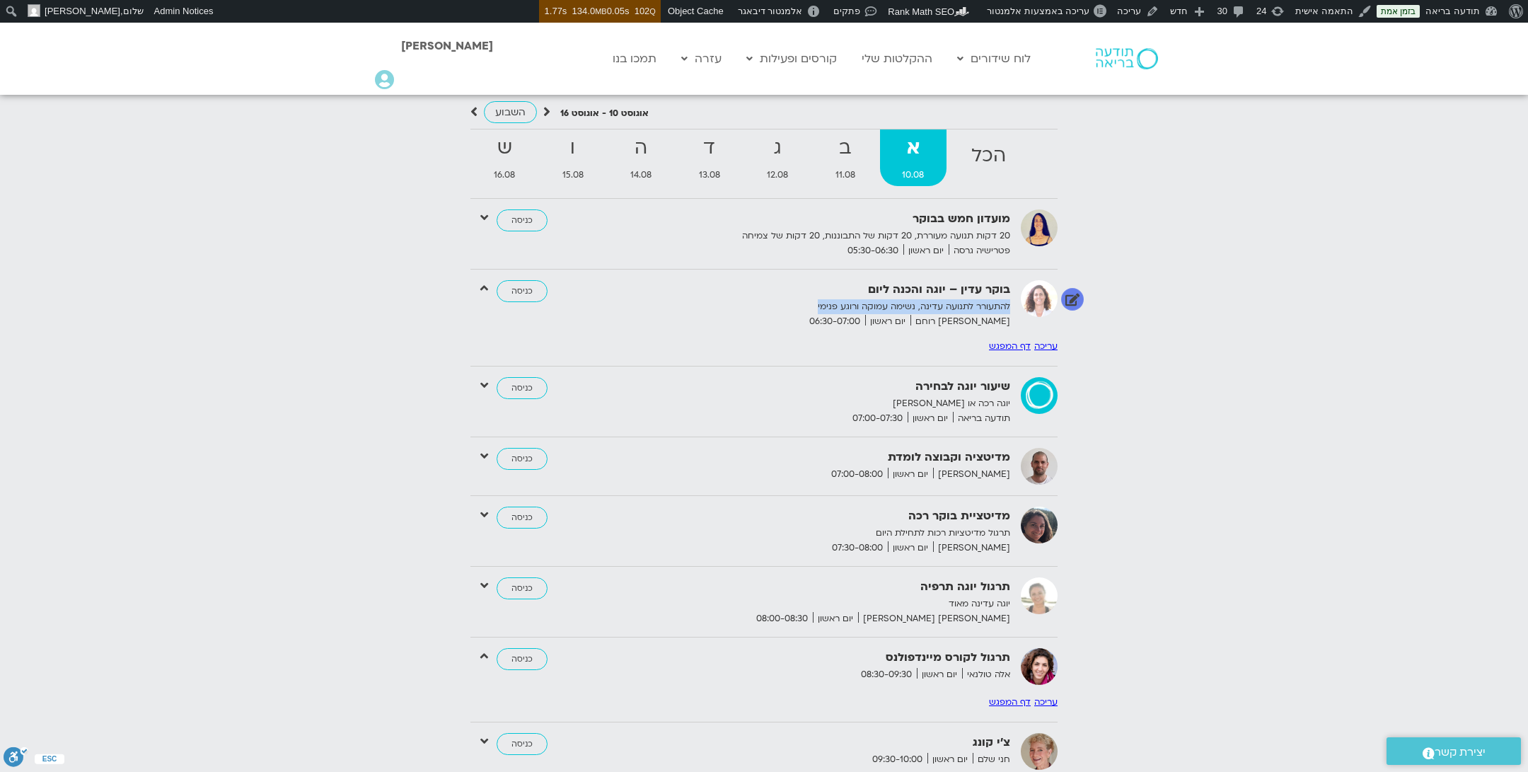
scroll to position [1576, 0]
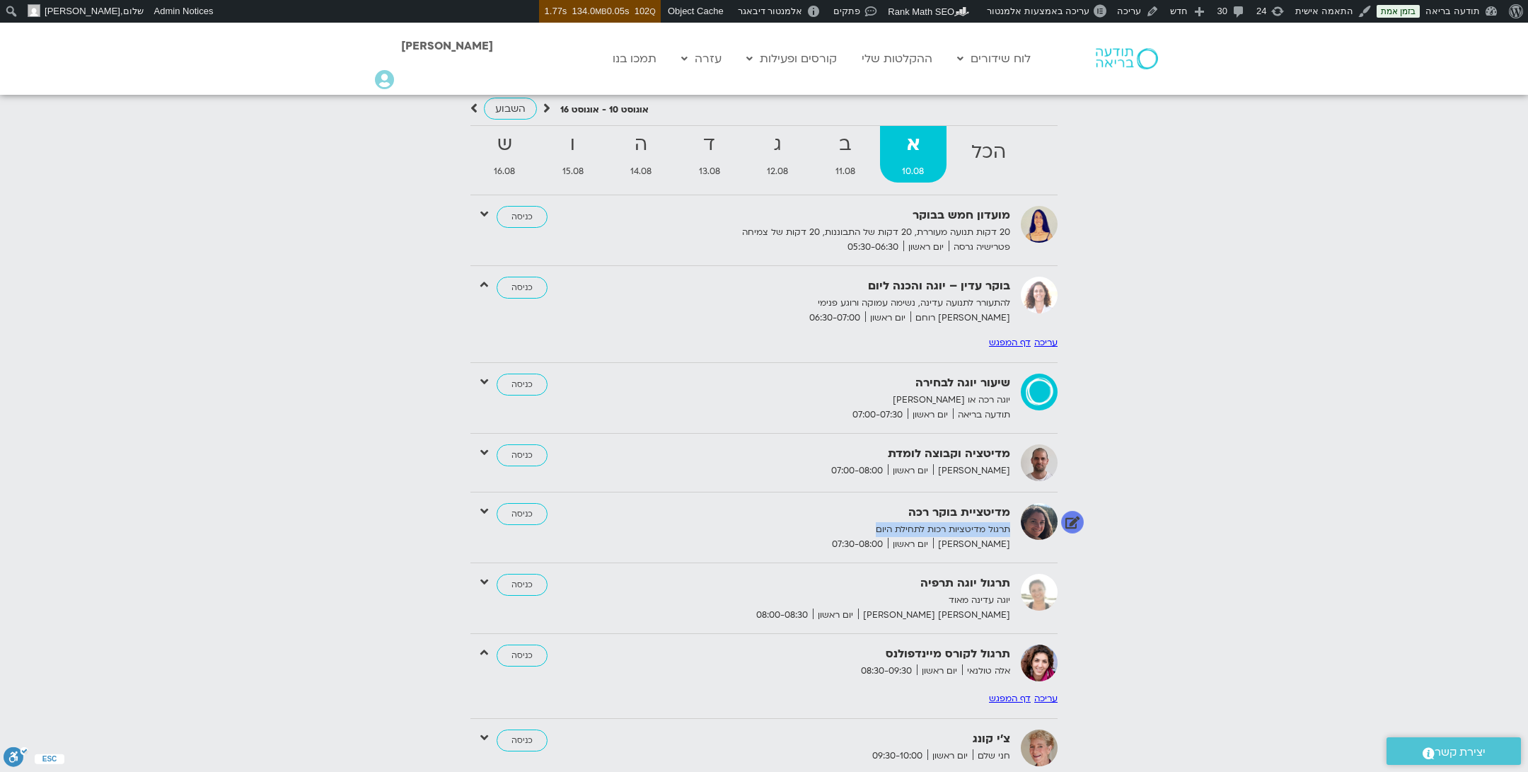
drag, startPoint x: 1009, startPoint y: 514, endPoint x: 846, endPoint y: 509, distance: 162.8
click at [846, 522] on p "תרגול מדיטציות רכות לתחילת היום" at bounding box center [837, 529] width 347 height 15
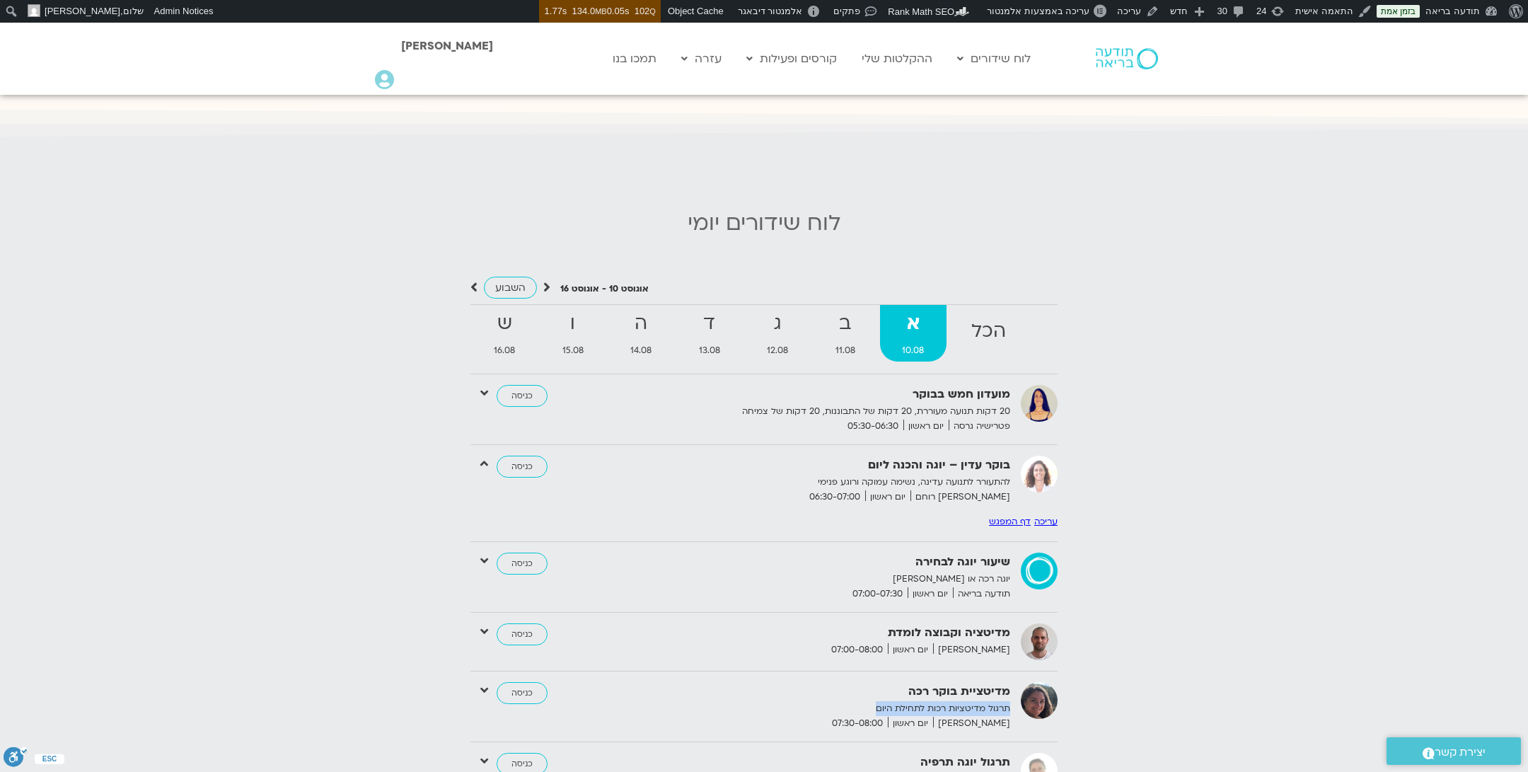
scroll to position [1373, 0]
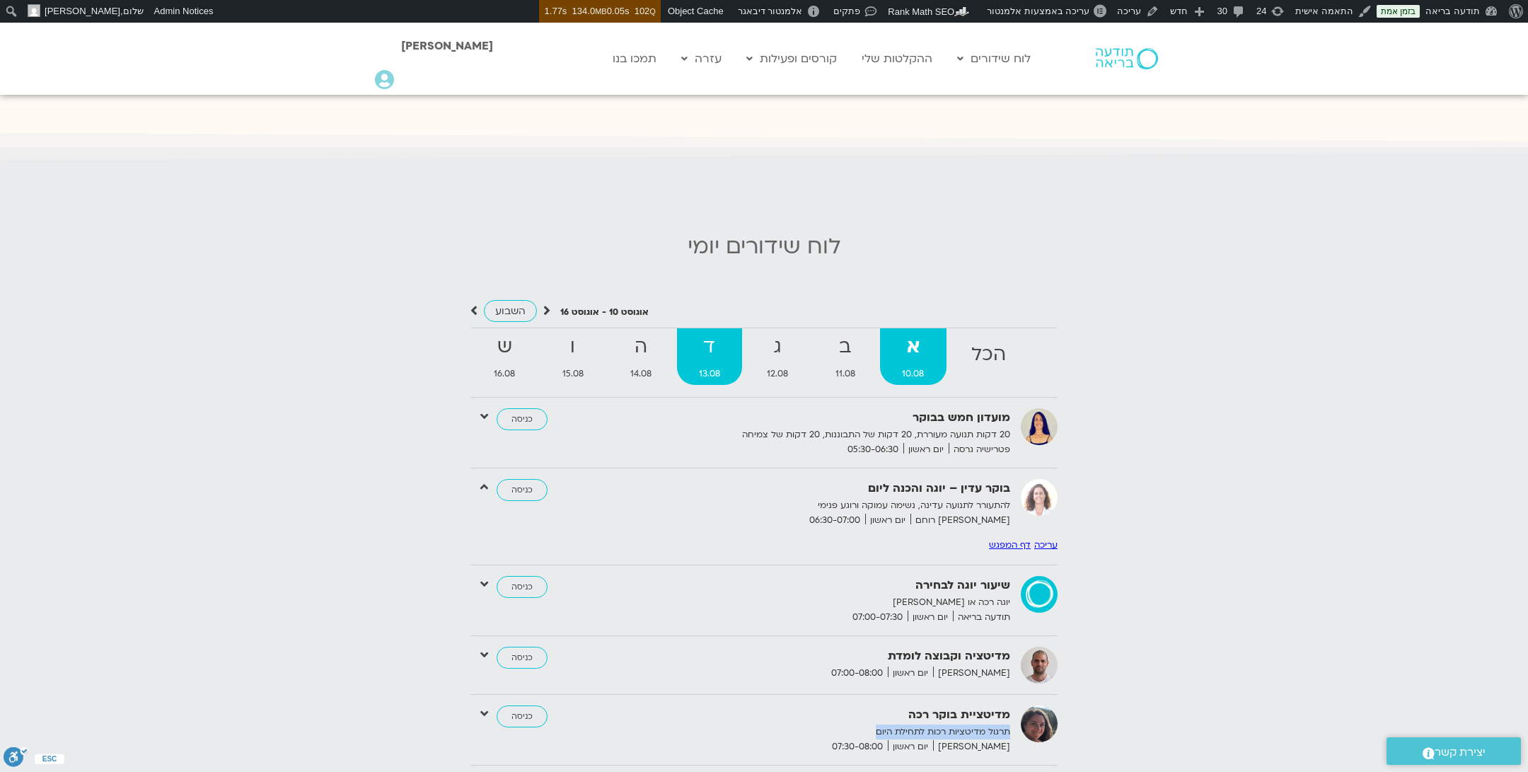
click at [697, 331] on strong "ד" at bounding box center [710, 347] width 66 height 32
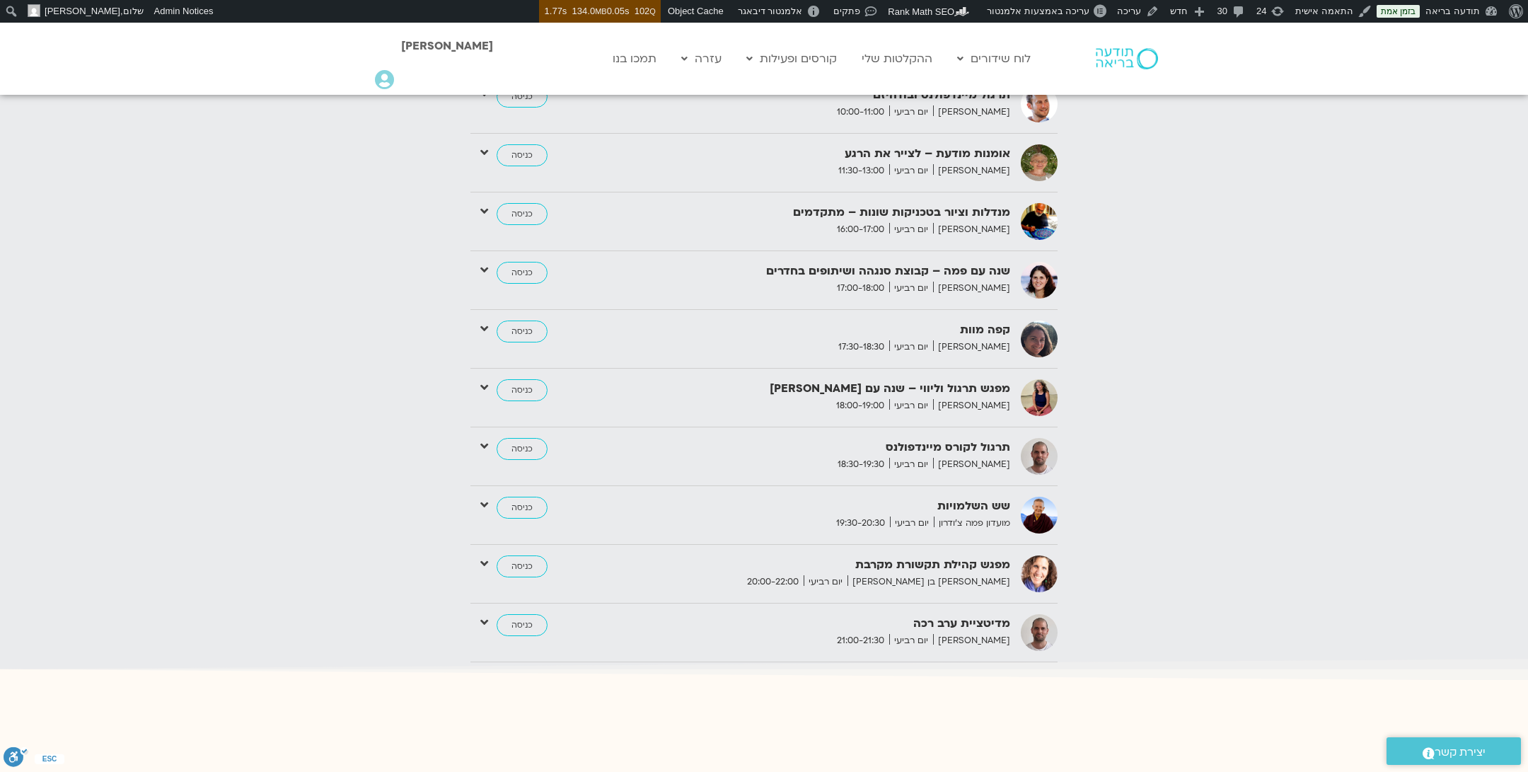
scroll to position [2225, 0]
click at [482, 323] on icon at bounding box center [484, 329] width 8 height 13
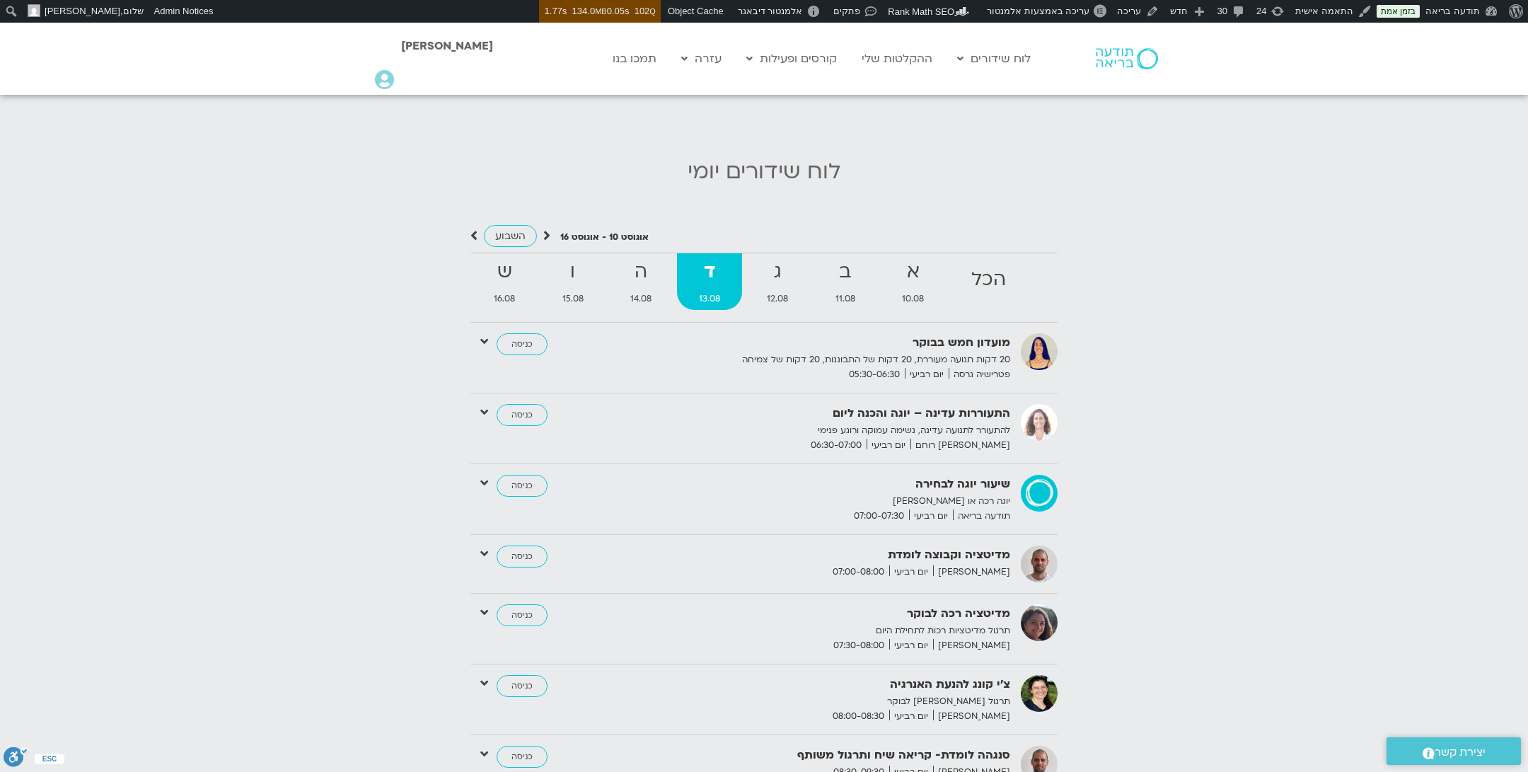
scroll to position [1440, 0]
